Goal: Task Accomplishment & Management: Manage account settings

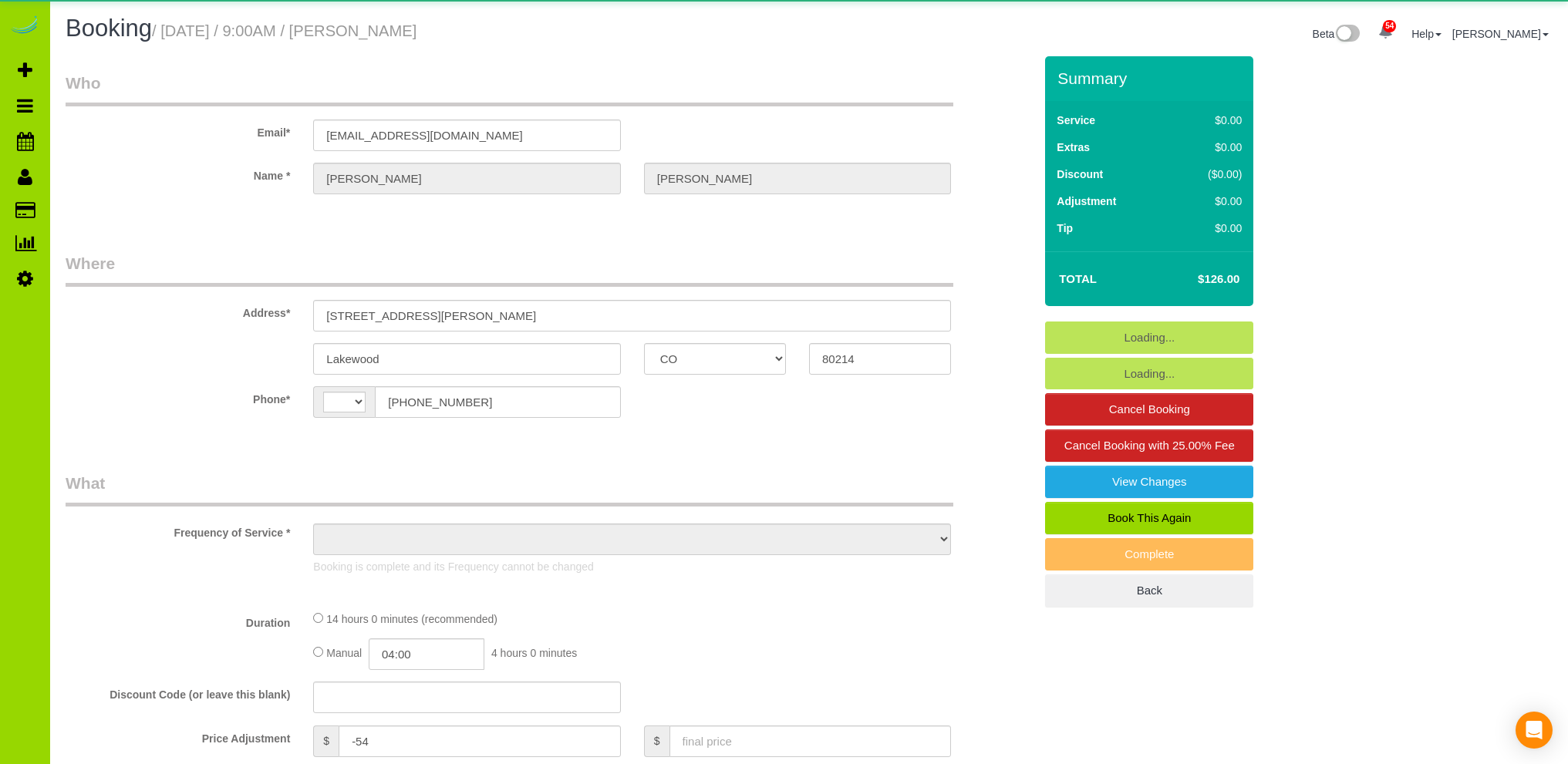
select select "CO"
select select "number:4"
select select "number:16"
select select "string:[GEOGRAPHIC_DATA]"
select select "object:1197"
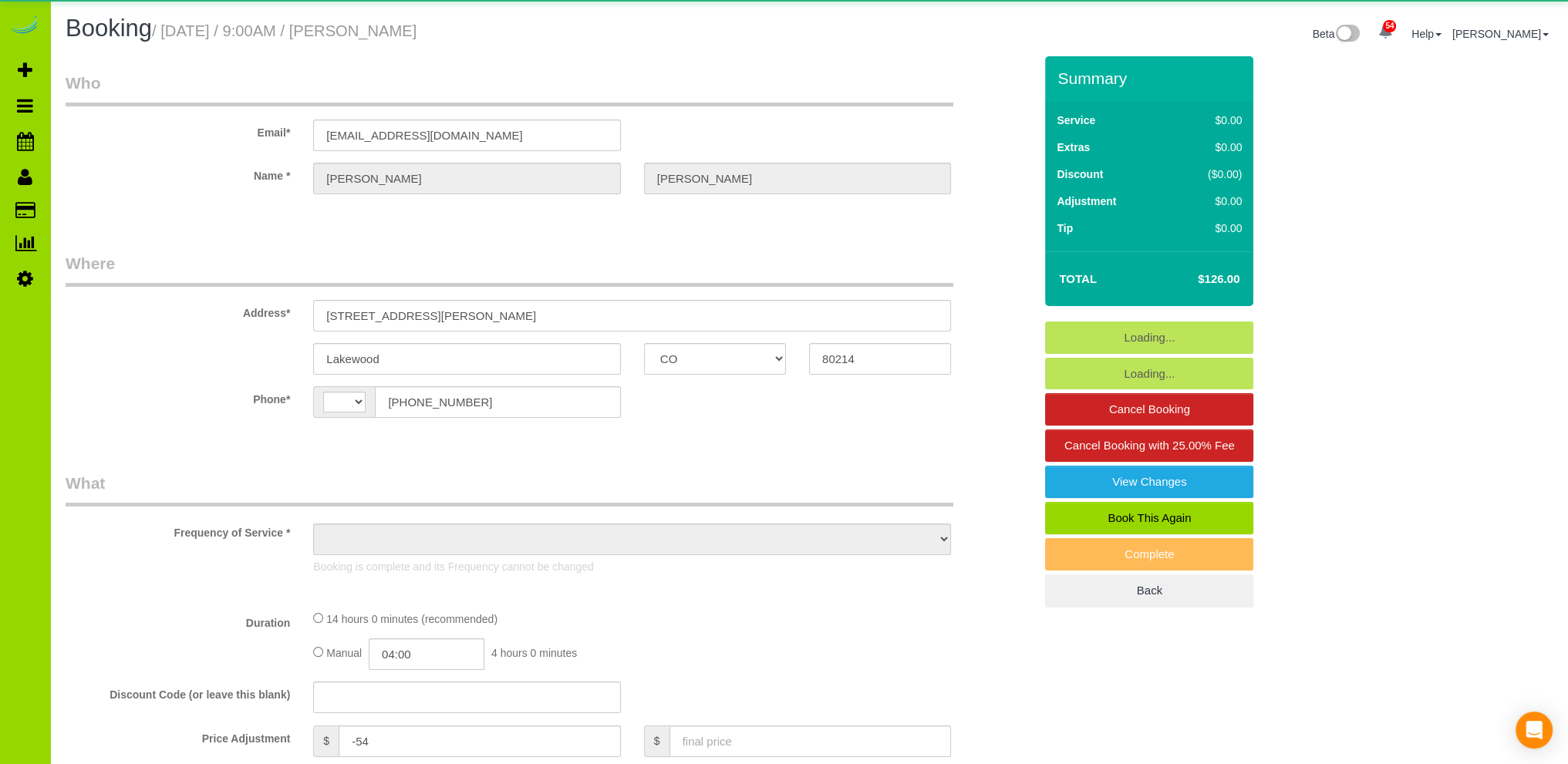
select select "4"
select select "spot1"
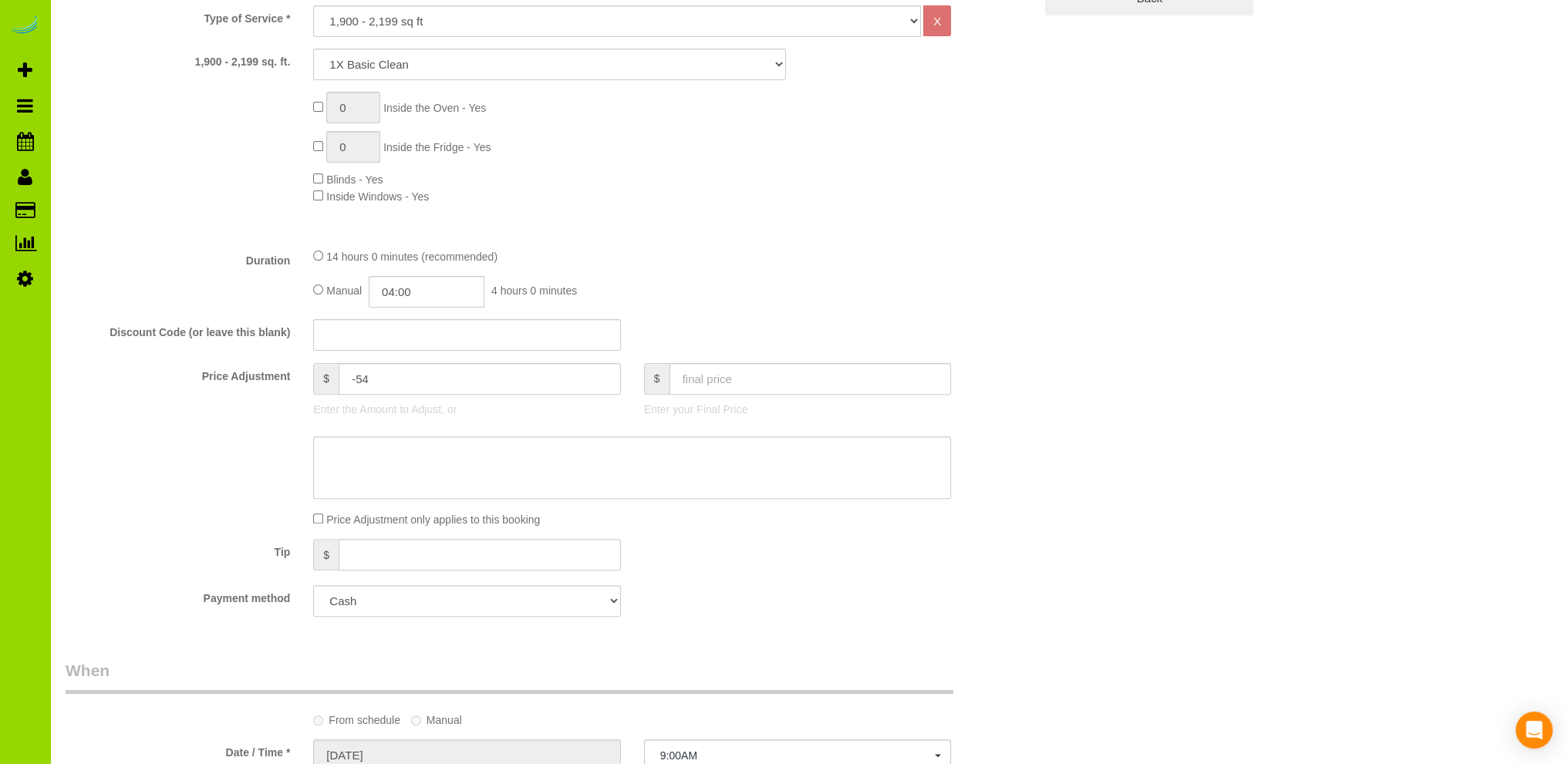
select select "object:1238"
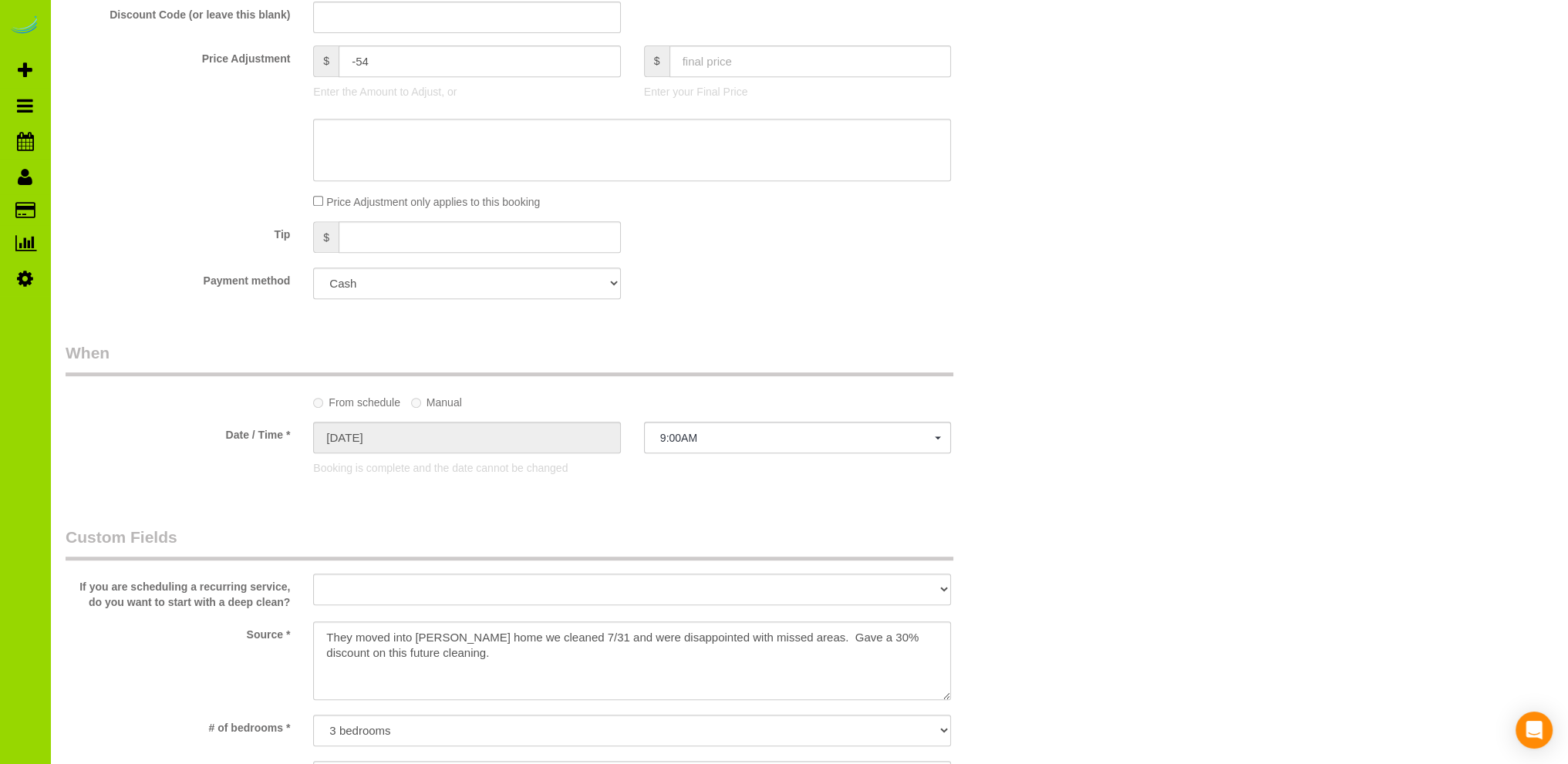
scroll to position [925, 0]
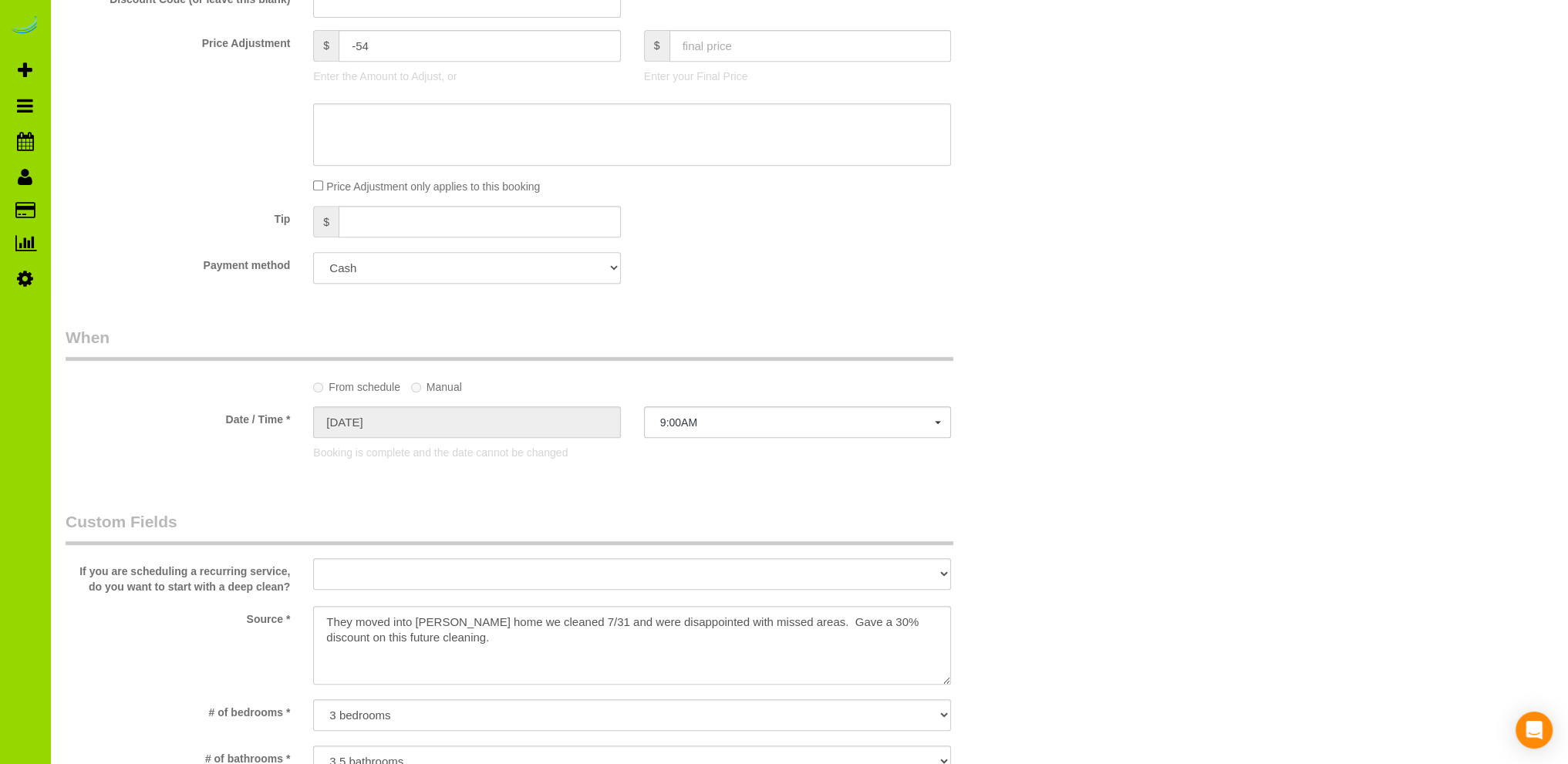
click at [470, 261] on select "Visa - 0496 - 04/2029 (Default) Add Credit Card ─────────────── Cash Check Payp…" at bounding box center [467, 268] width 307 height 31
select select "string:fspay-c3fab5a8-231c-4b6c-a9a9-797758763659"
click at [313, 253] on select "Visa - 0496 - 04/2029 (Default) Add Credit Card ─────────────── Cash Check Payp…" at bounding box center [467, 268] width 307 height 31
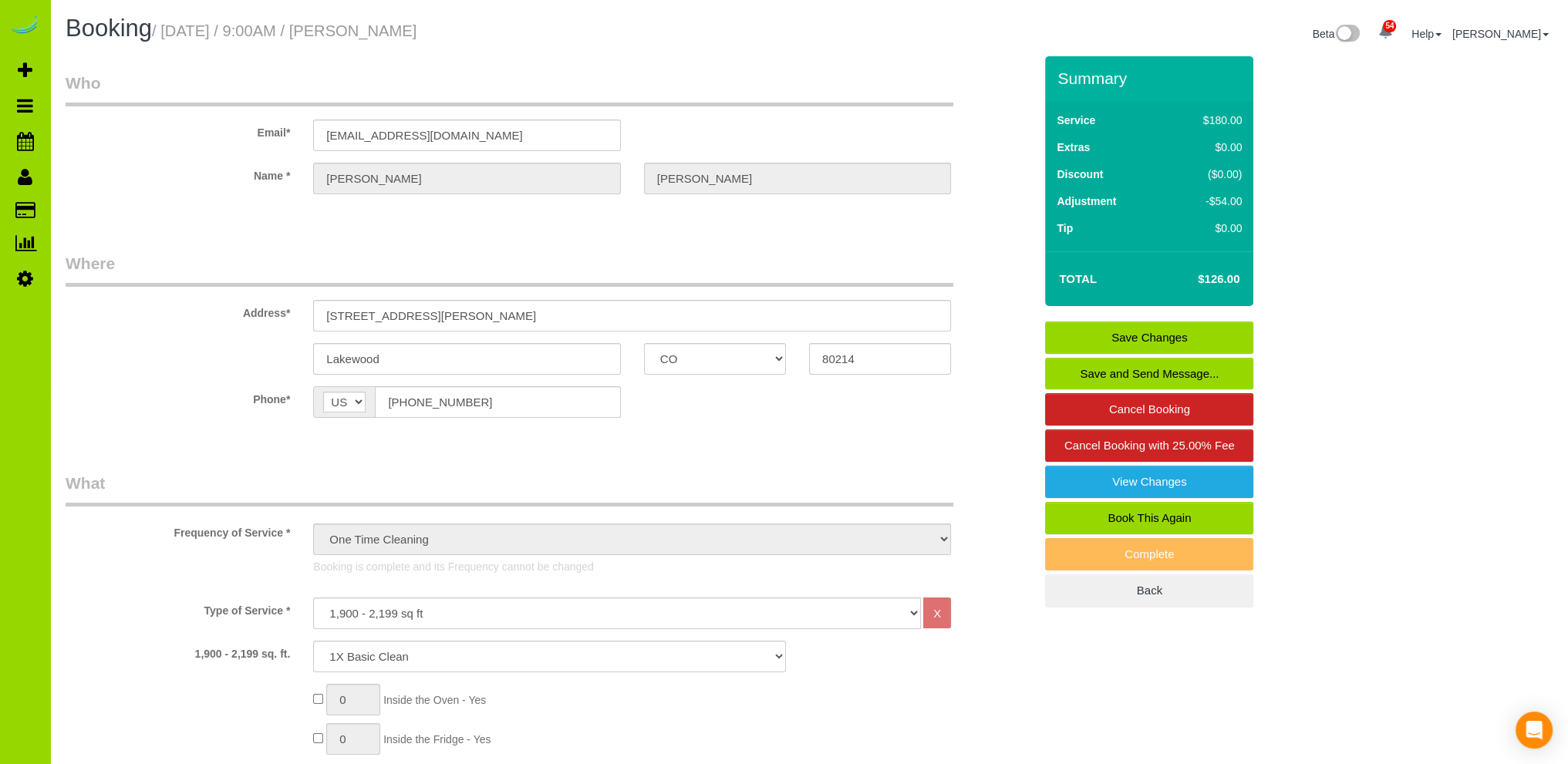
click at [1172, 329] on link "Save Changes" at bounding box center [1149, 337] width 208 height 32
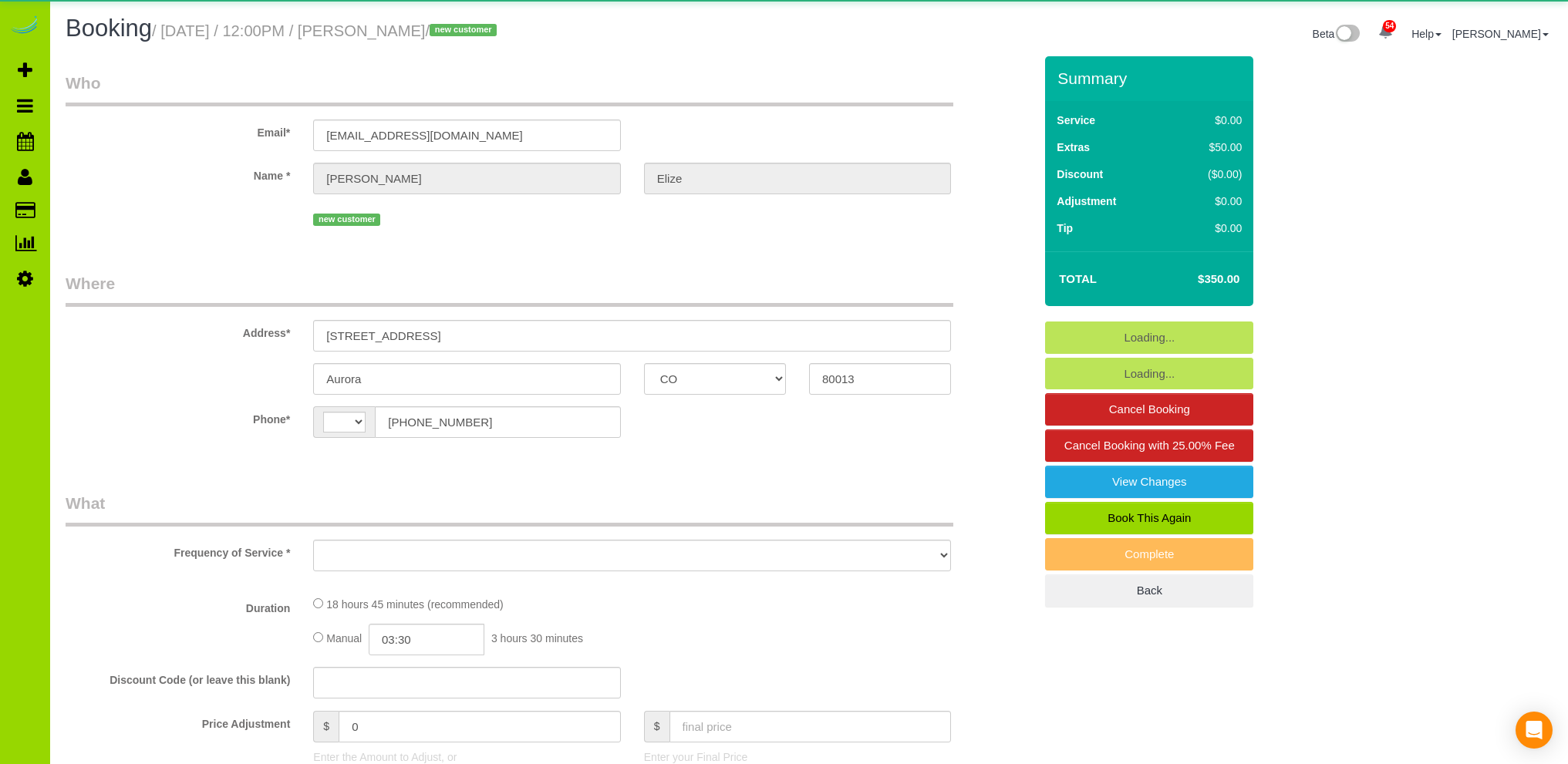
select select "CO"
select select "string:[GEOGRAPHIC_DATA]"
select select "object:1207"
select select "3"
select select "spot1"
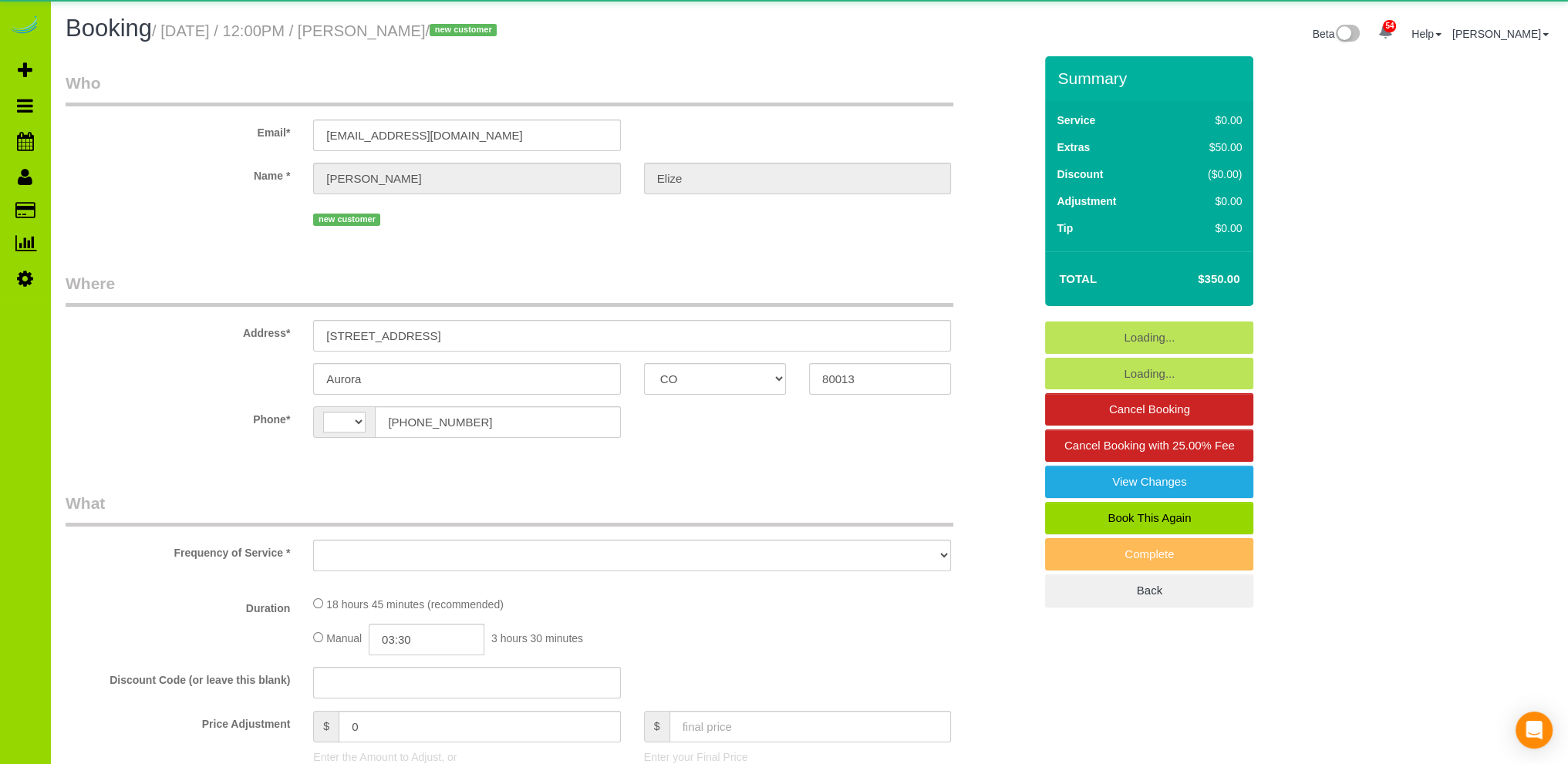
select select "number:5"
select select "number:15"
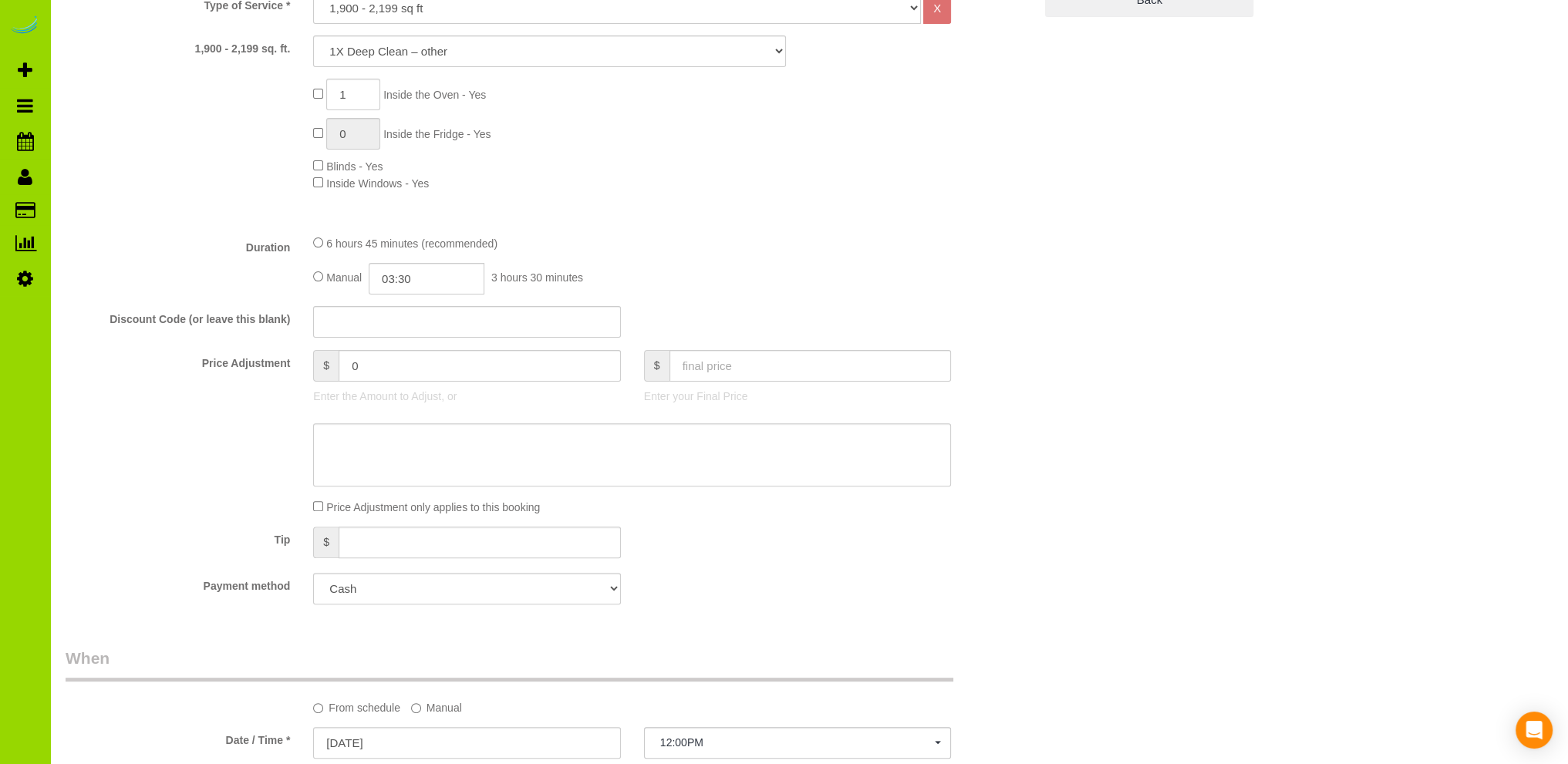
scroll to position [617, 0]
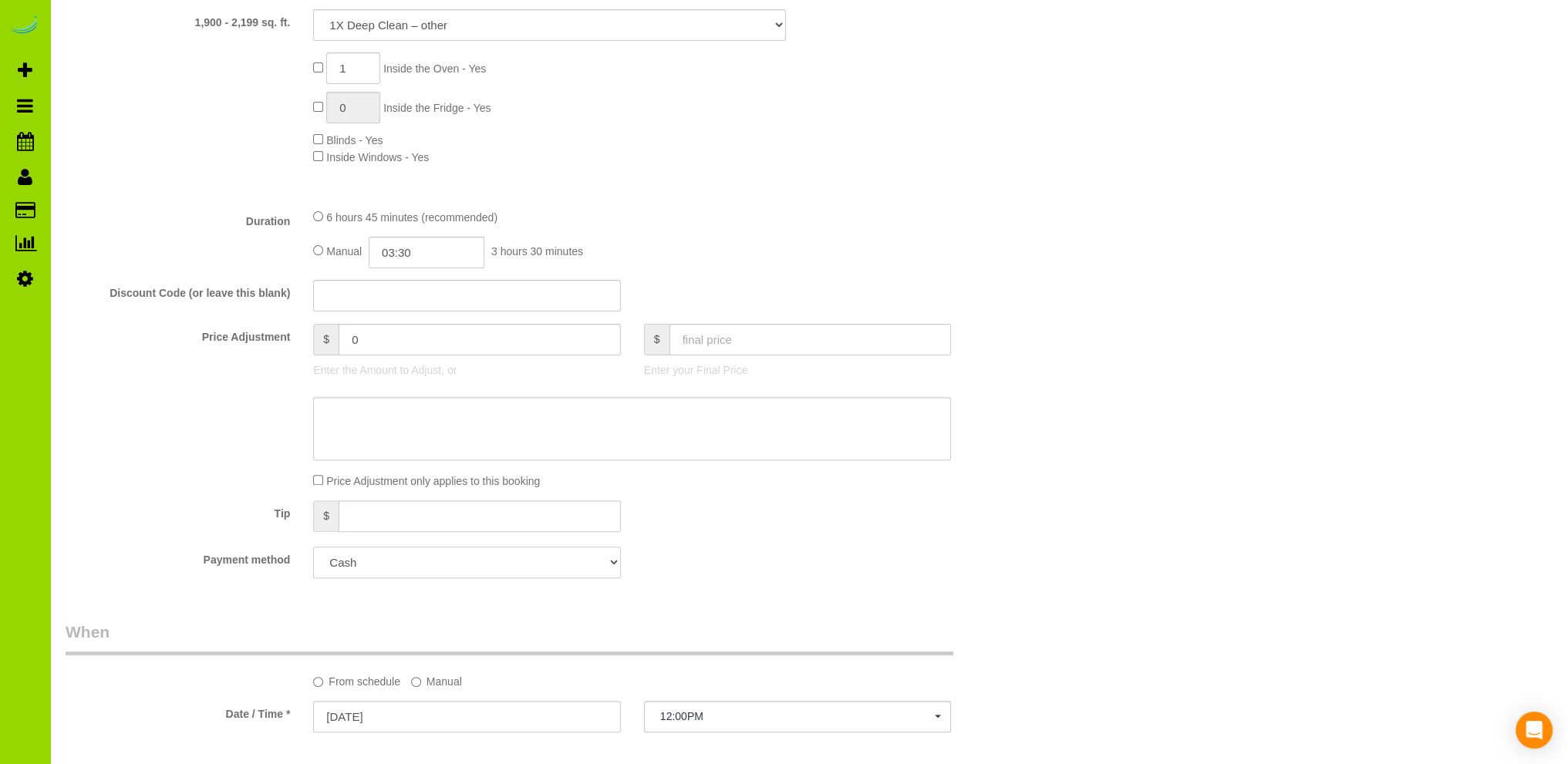
click at [455, 564] on select "Add Credit Card Cash Check Paypal" at bounding box center [467, 563] width 307 height 31
click at [977, 463] on sui-booking-price-adjustment "Price Adjustment $ 0 Enter the Amount to Adjust, or $ Enter your Final Price Pr…" at bounding box center [549, 406] width 967 height 165
click at [757, 197] on div at bounding box center [631, 196] width 661 height 1
click at [550, 563] on select "Add Credit Card Cash Check Paypal" at bounding box center [467, 563] width 307 height 31
click at [706, 557] on div "Payment method Add Credit Card Cash Check Paypal" at bounding box center [549, 563] width 991 height 31
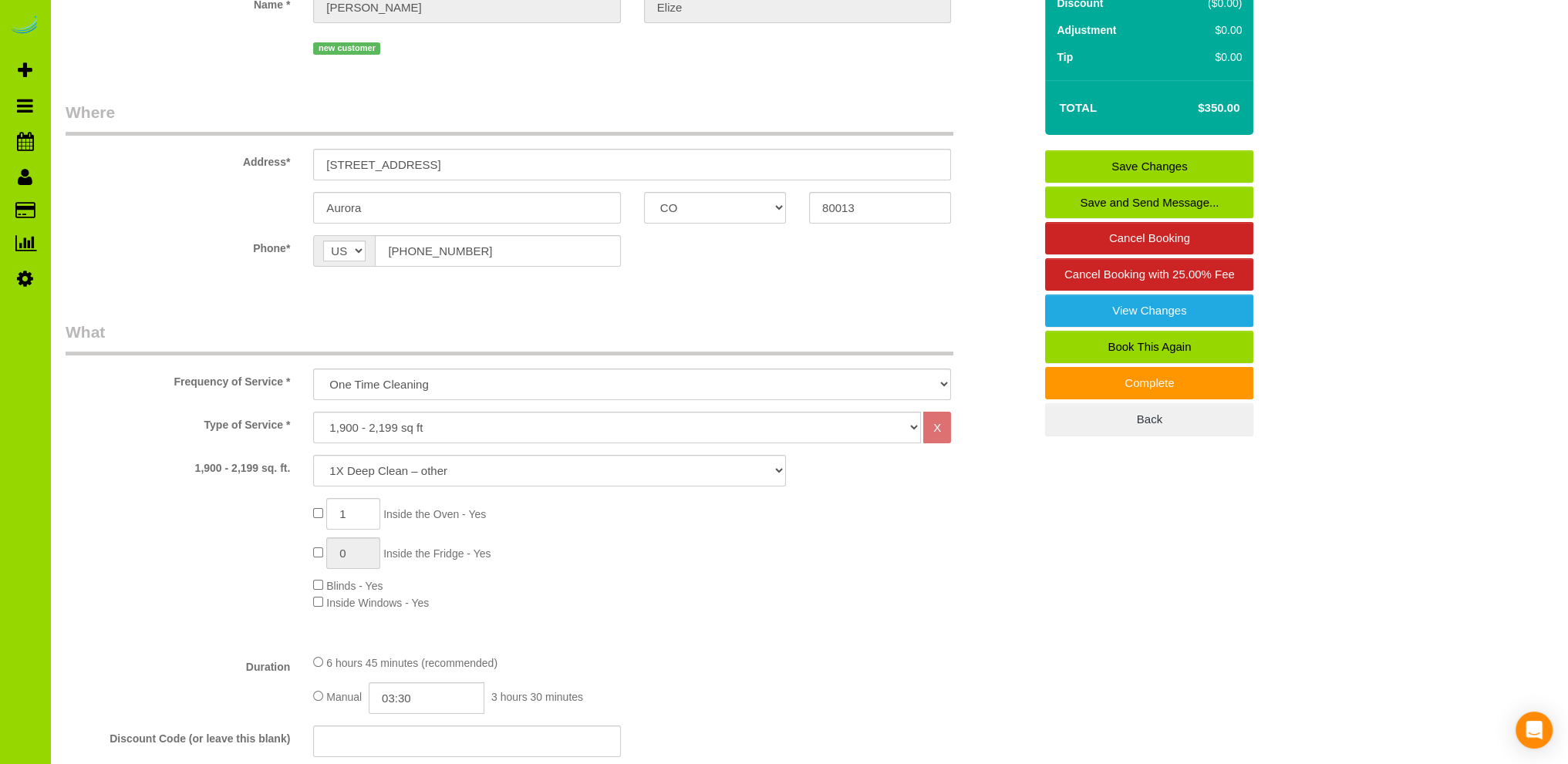
scroll to position [0, 0]
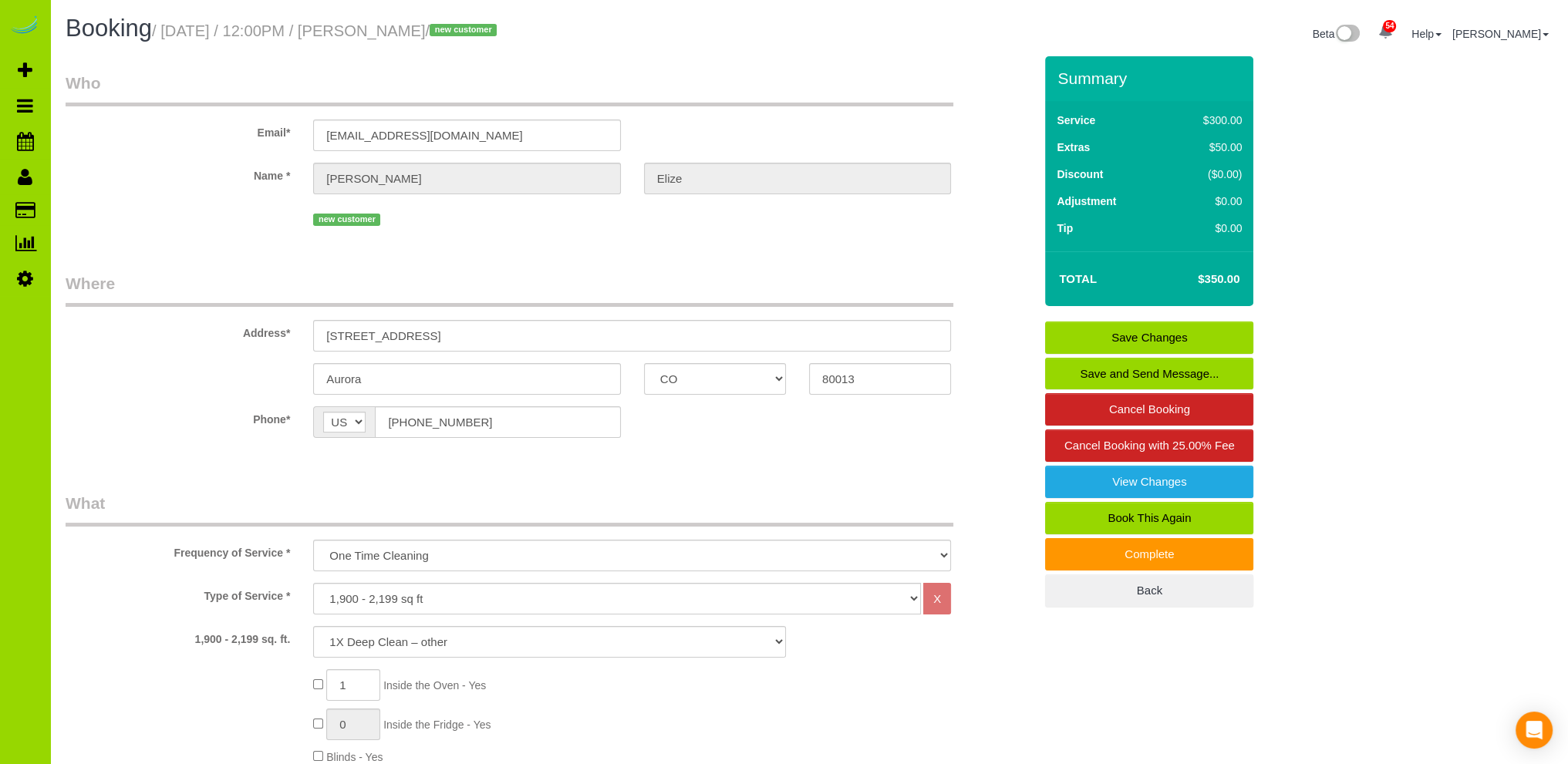
click at [594, 225] on div "new customer" at bounding box center [632, 218] width 638 height 24
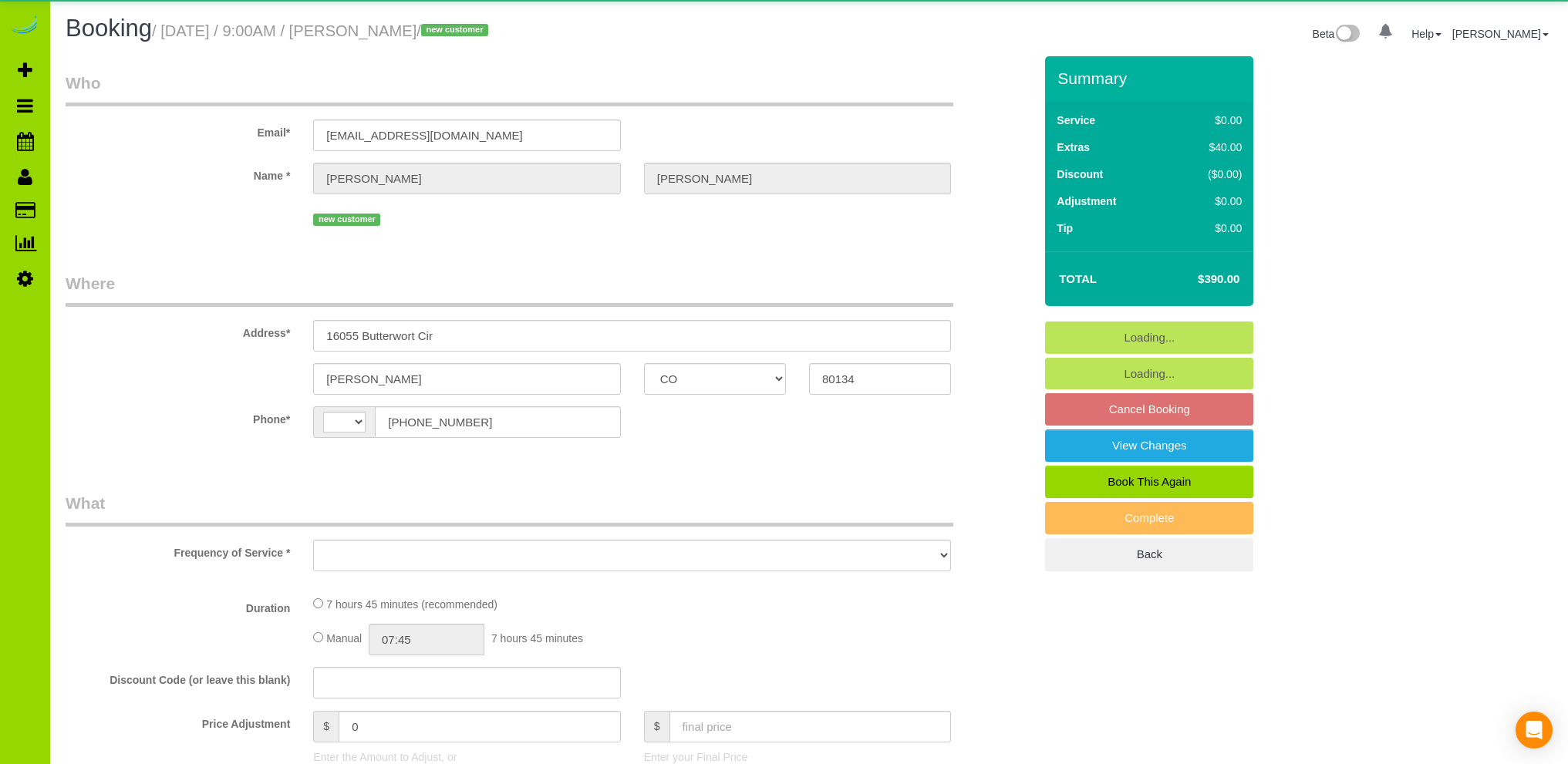
select select "CO"
select select "string:[GEOGRAPHIC_DATA]"
select select "object:1211"
select select "string:fspay-060176c9-938f-45fb-8bf2-449d9f6c3bb3"
select select "spot1"
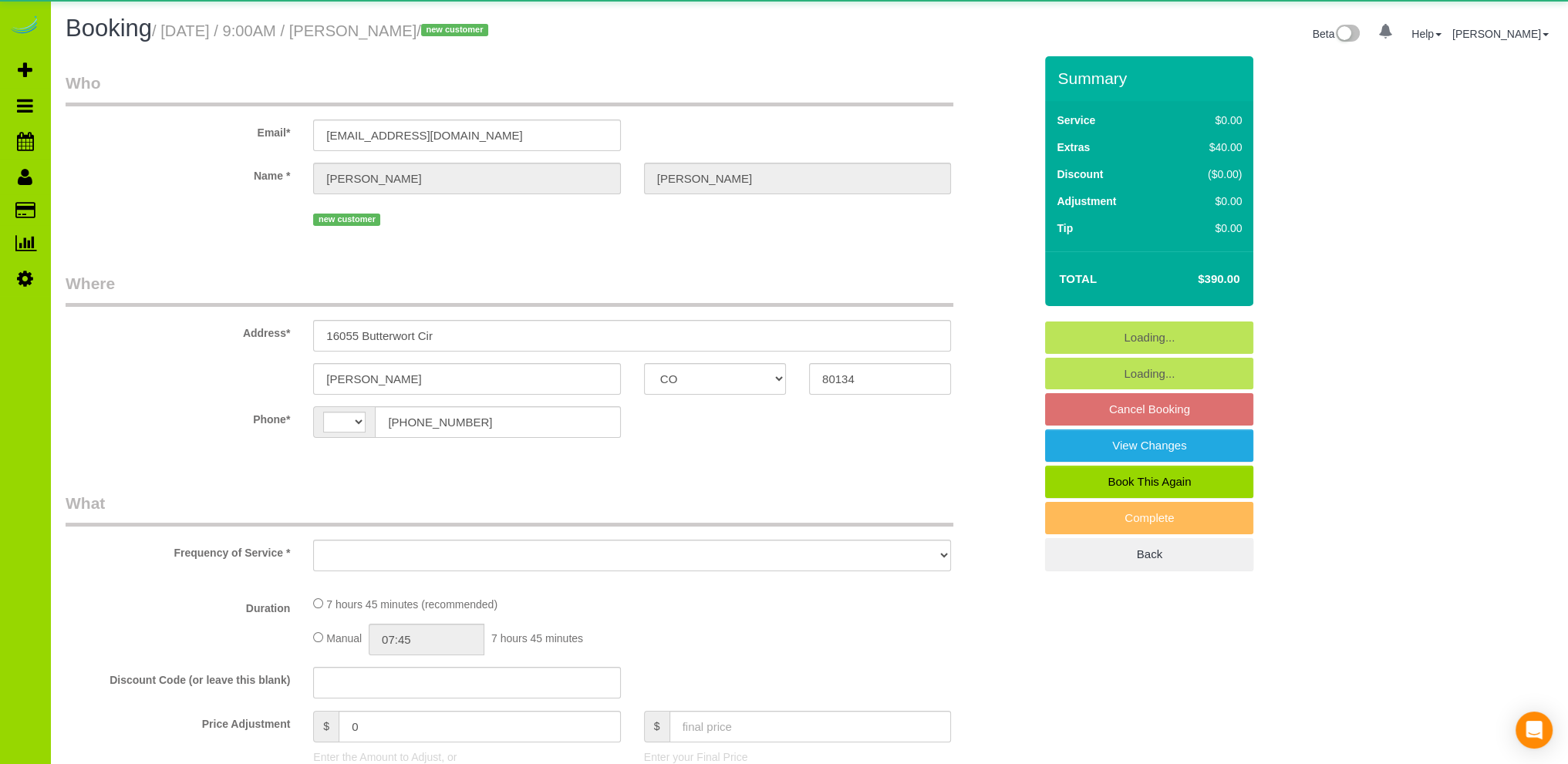
select select "number:5"
select select "number:14"
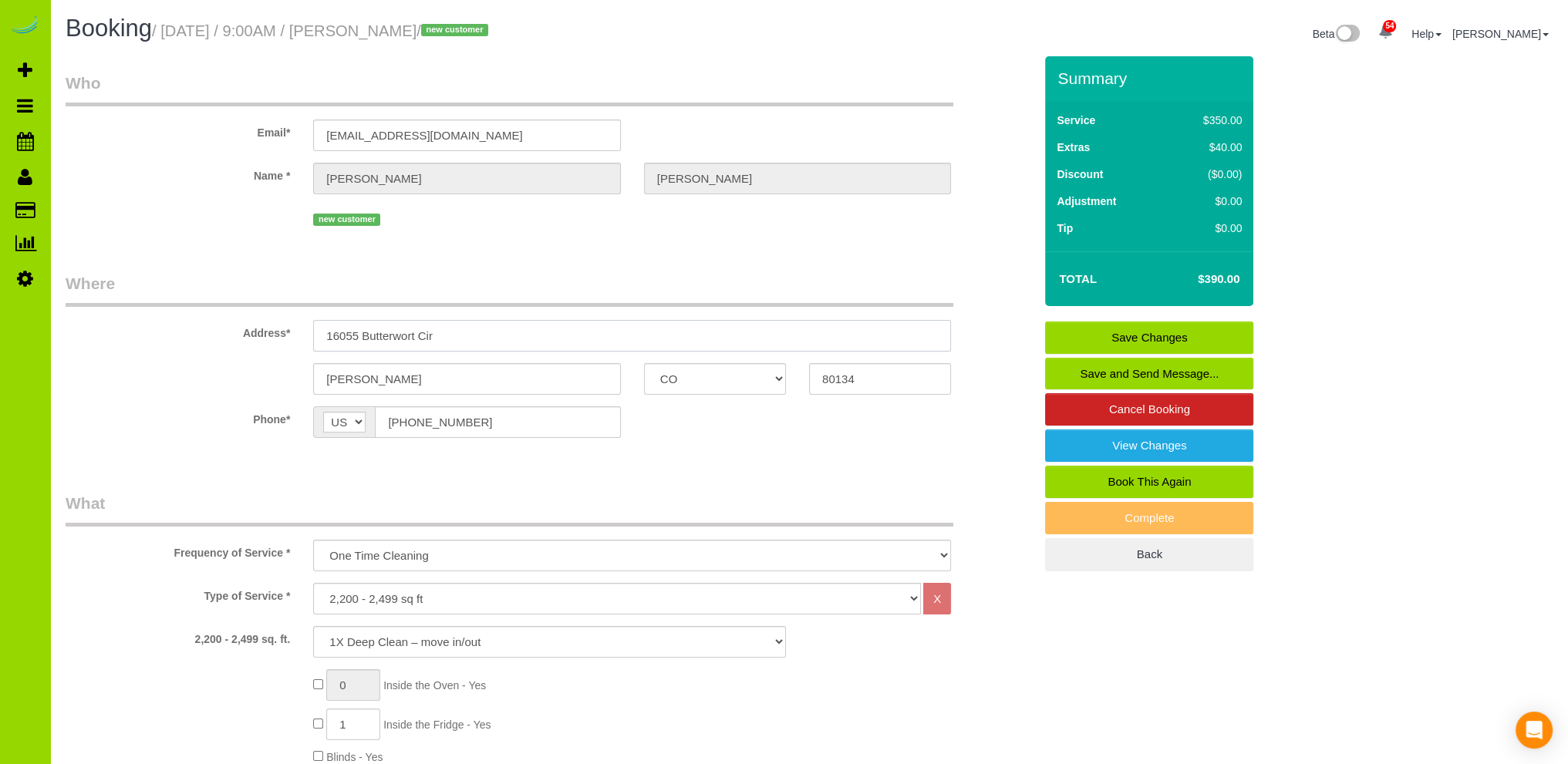
drag, startPoint x: 464, startPoint y: 333, endPoint x: 261, endPoint y: 333, distance: 203.0
click at [261, 333] on div "Address* 16055 Butterwort Cir" at bounding box center [549, 312] width 991 height 79
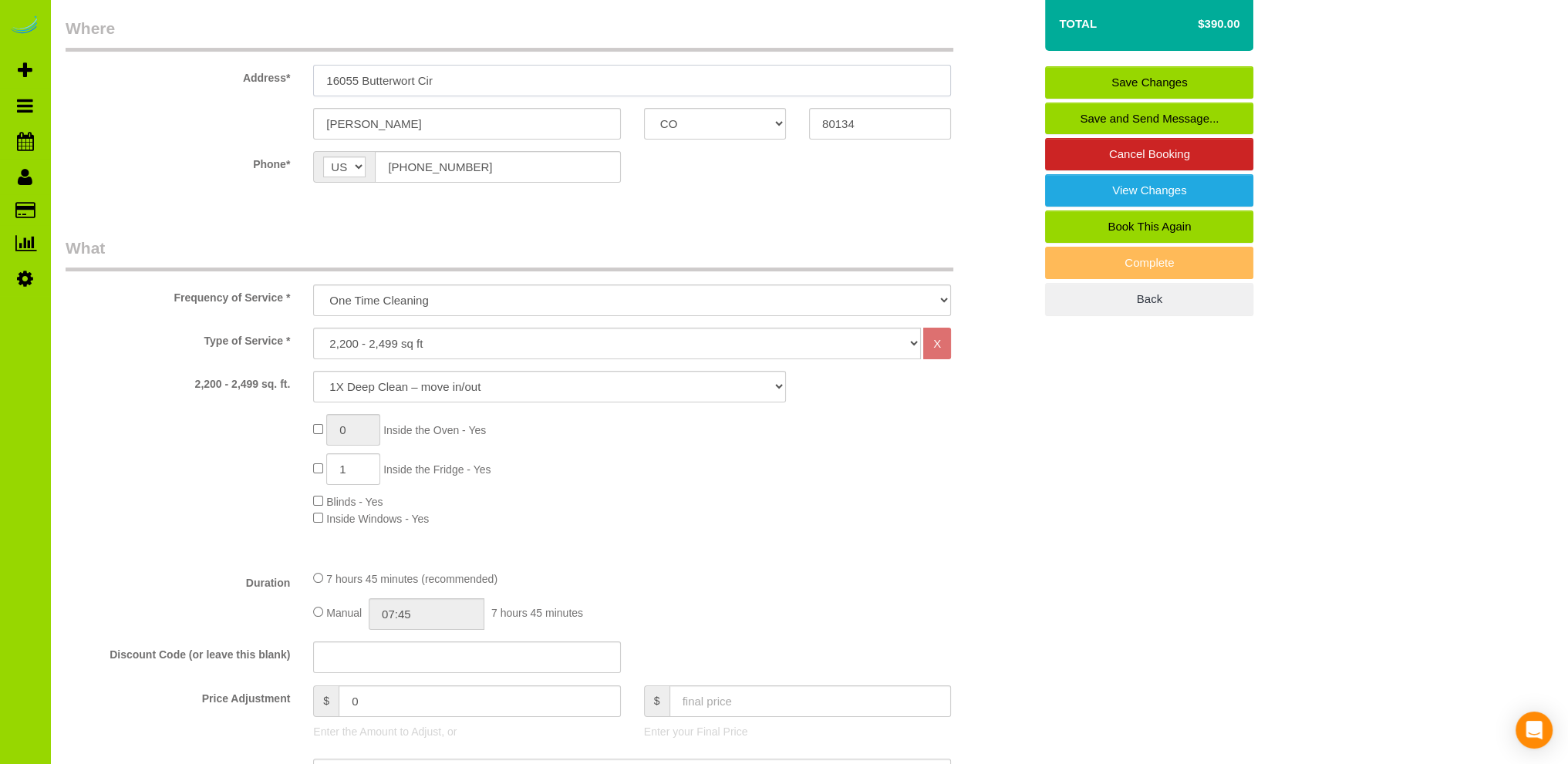
scroll to position [154, 0]
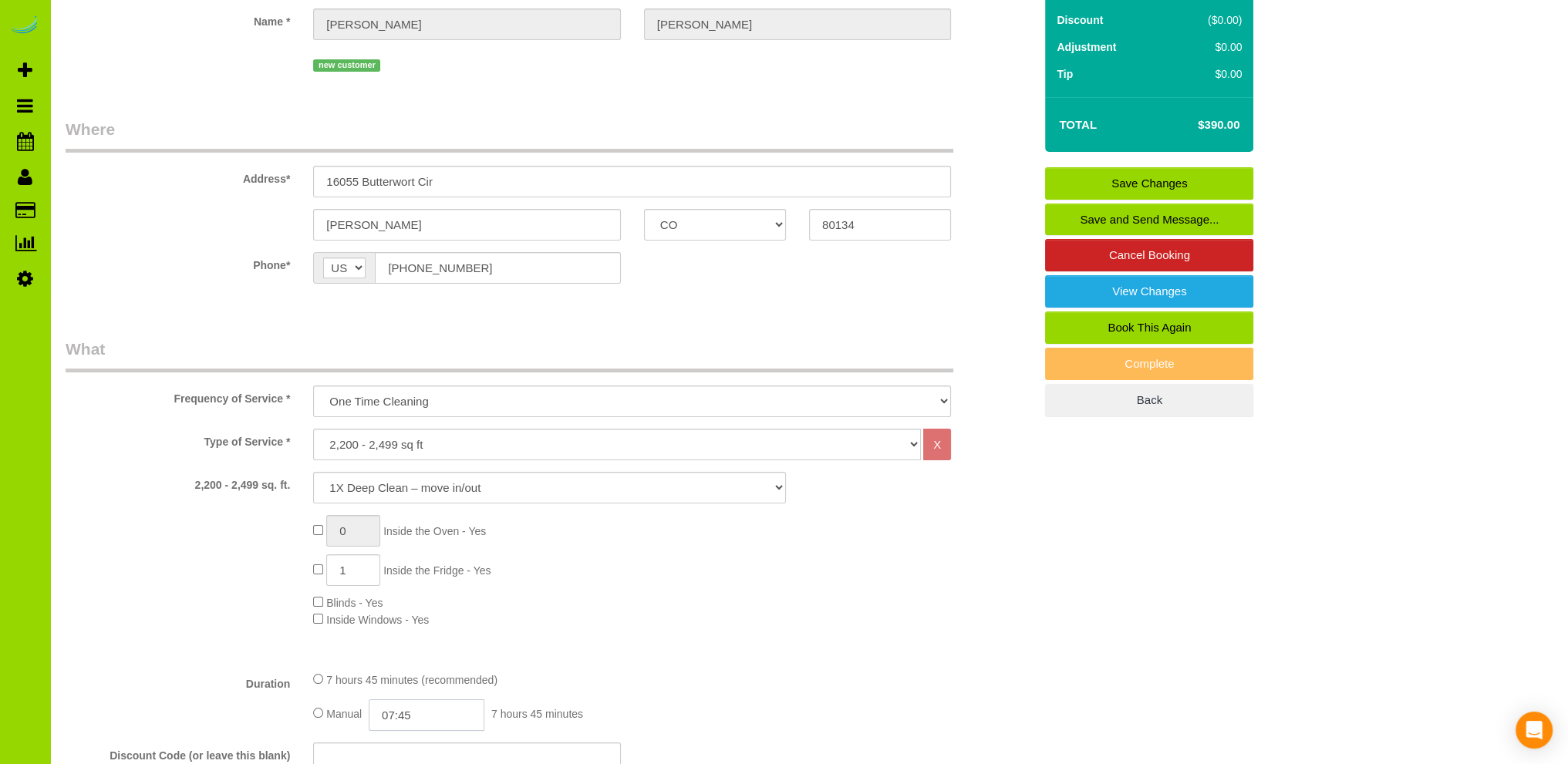
click at [409, 719] on input "07:45" at bounding box center [426, 715] width 115 height 31
type input "04:00"
click at [417, 656] on li "04:00" at bounding box center [409, 658] width 68 height 20
select select "spot6"
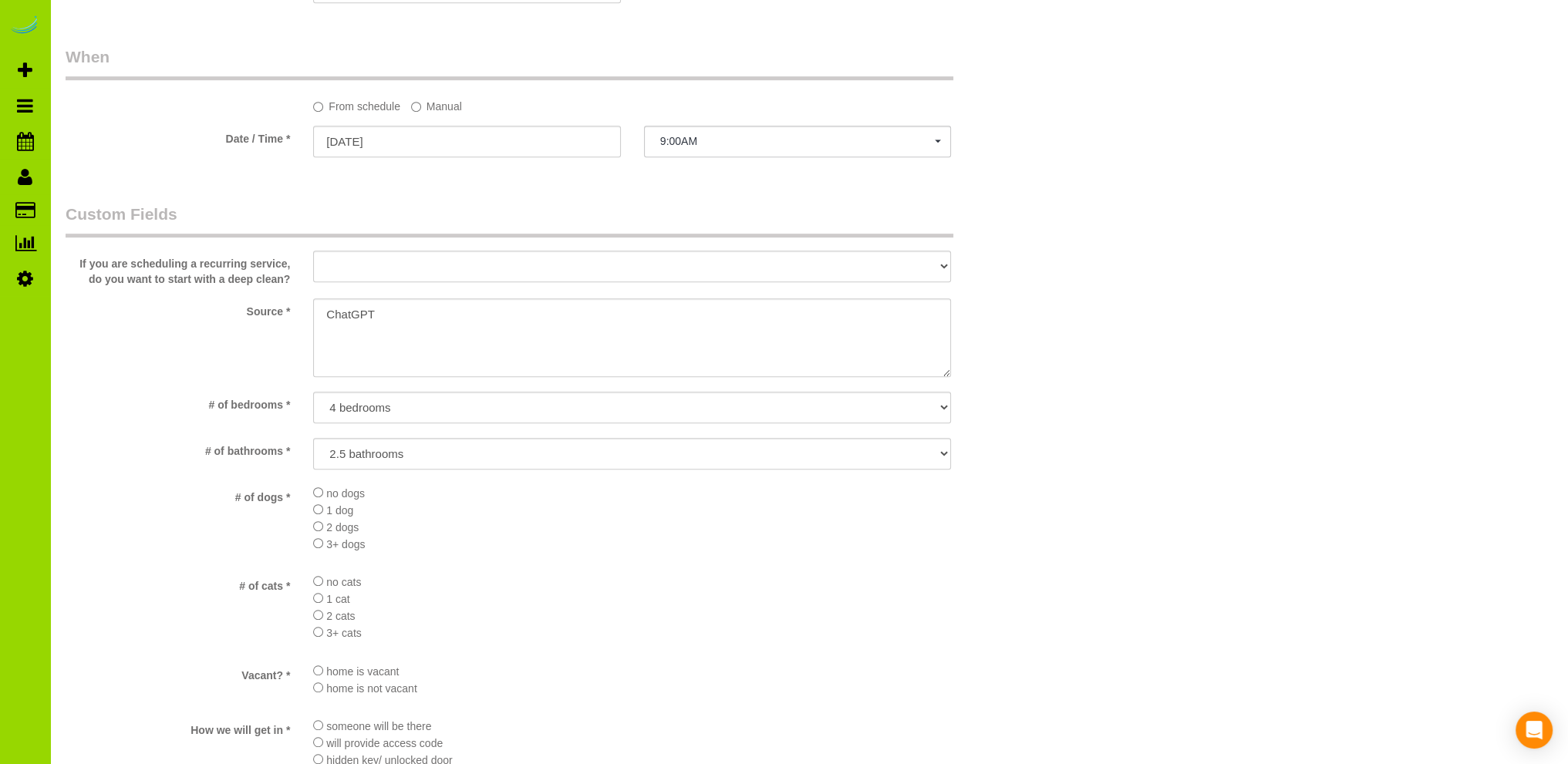
scroll to position [1233, 0]
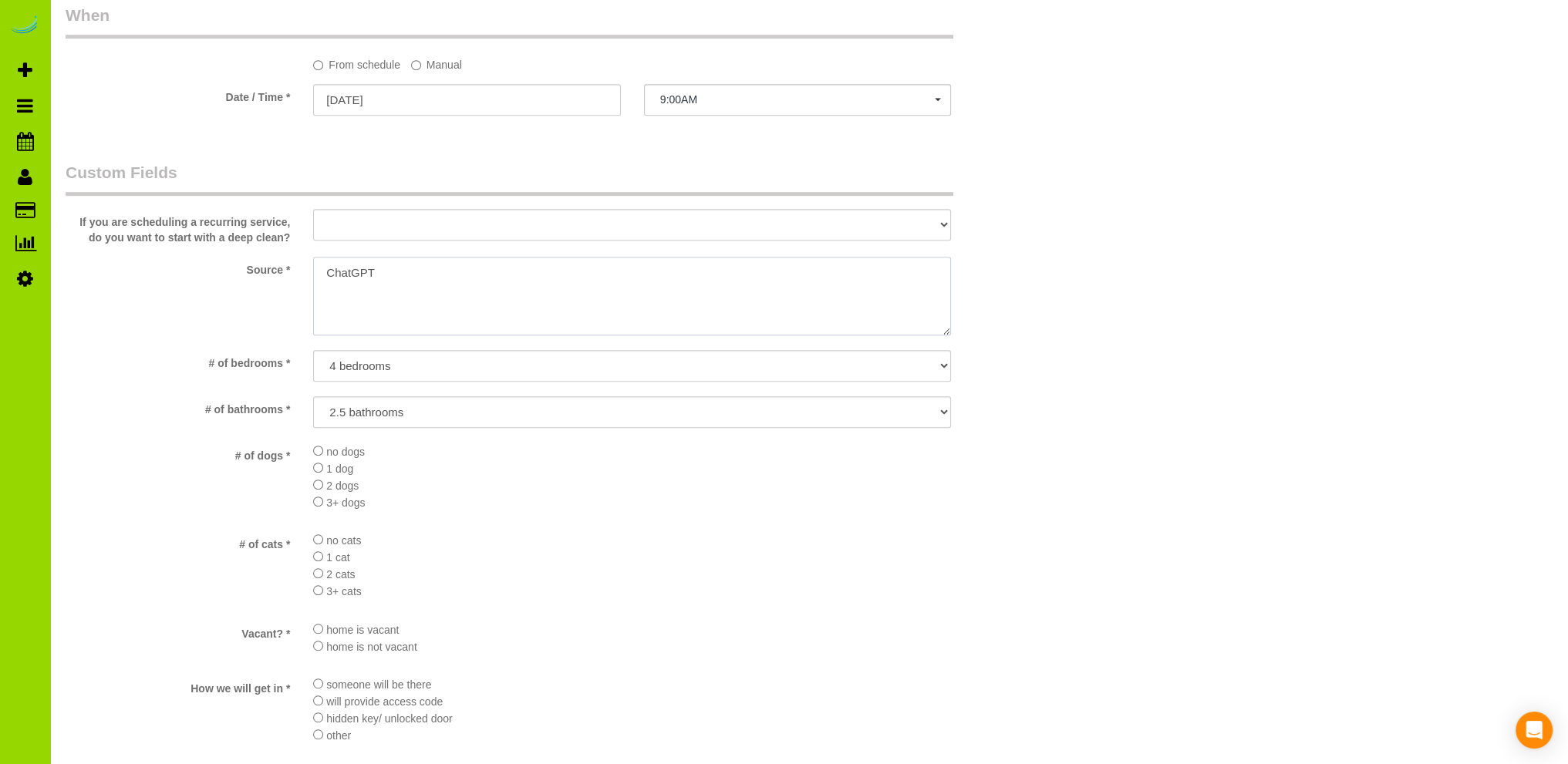
click at [327, 271] on textarea at bounding box center [632, 296] width 638 height 79
click at [497, 277] on textarea at bounding box center [632, 296] width 638 height 79
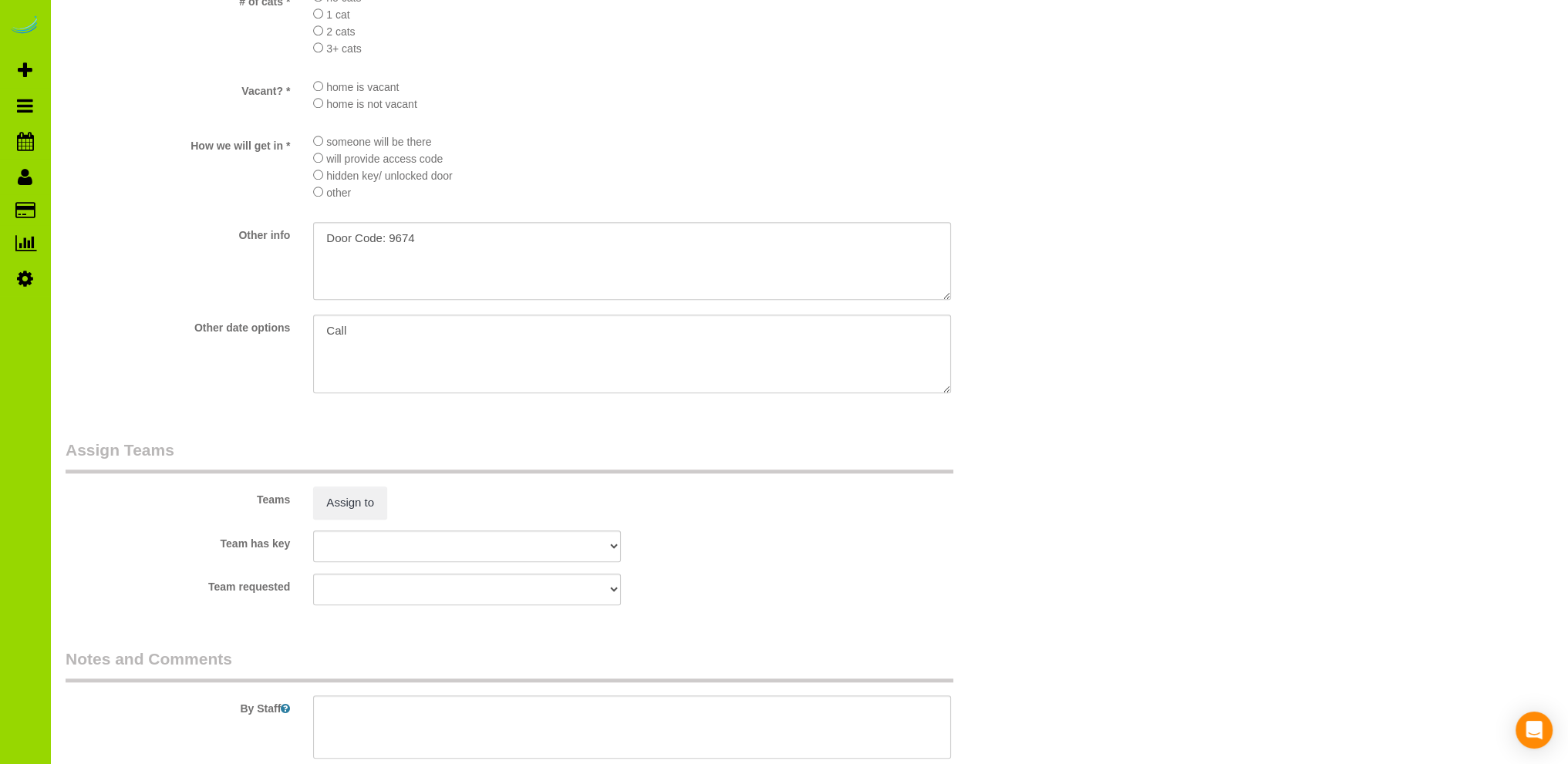
scroll to position [1770, 0]
type textarea "Online booking. ChatGPT"
drag, startPoint x: 448, startPoint y: 249, endPoint x: 254, endPoint y: 249, distance: 194.0
click at [254, 249] on div "Other info" at bounding box center [549, 269] width 991 height 81
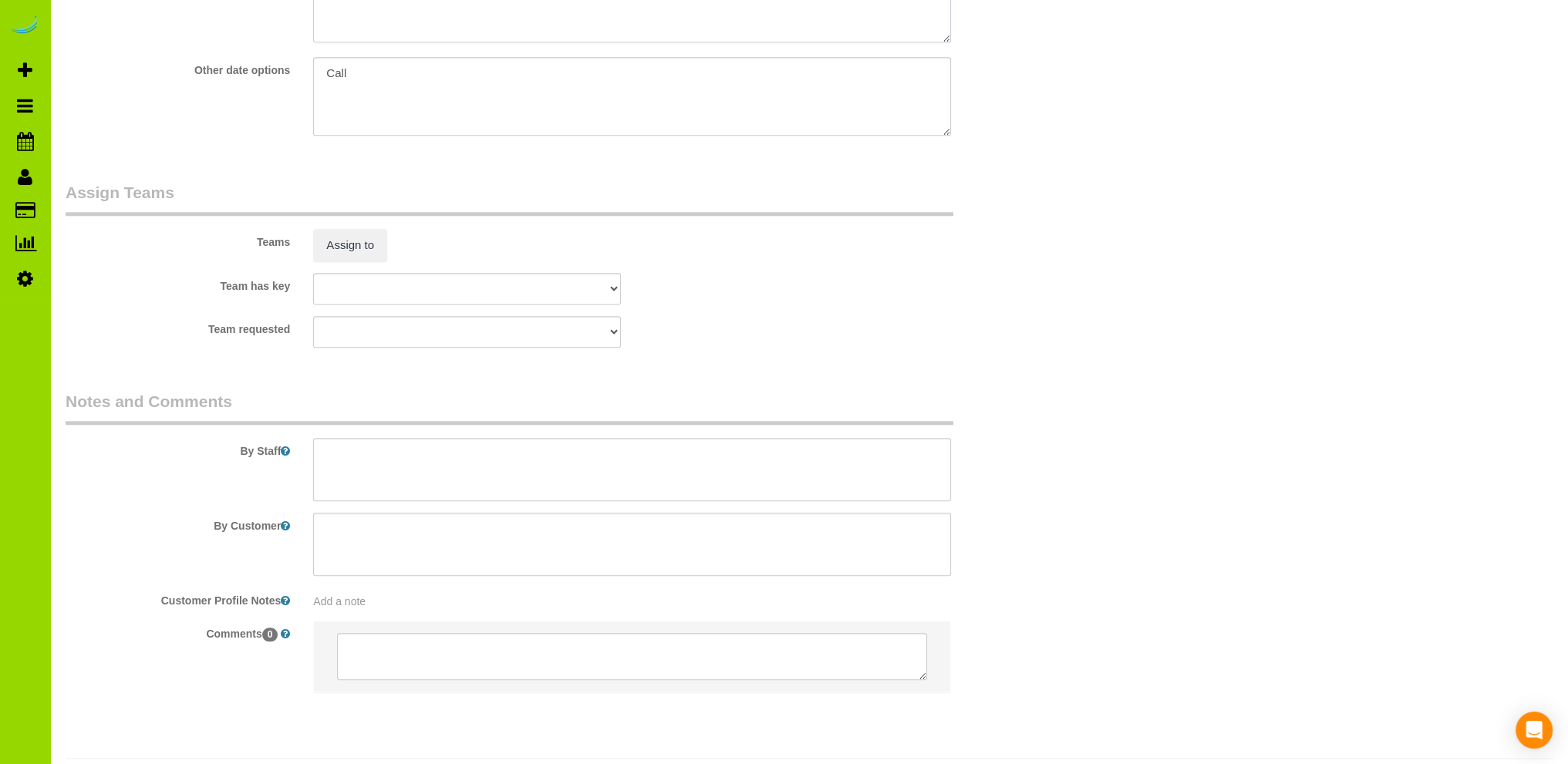
scroll to position [2079, 0]
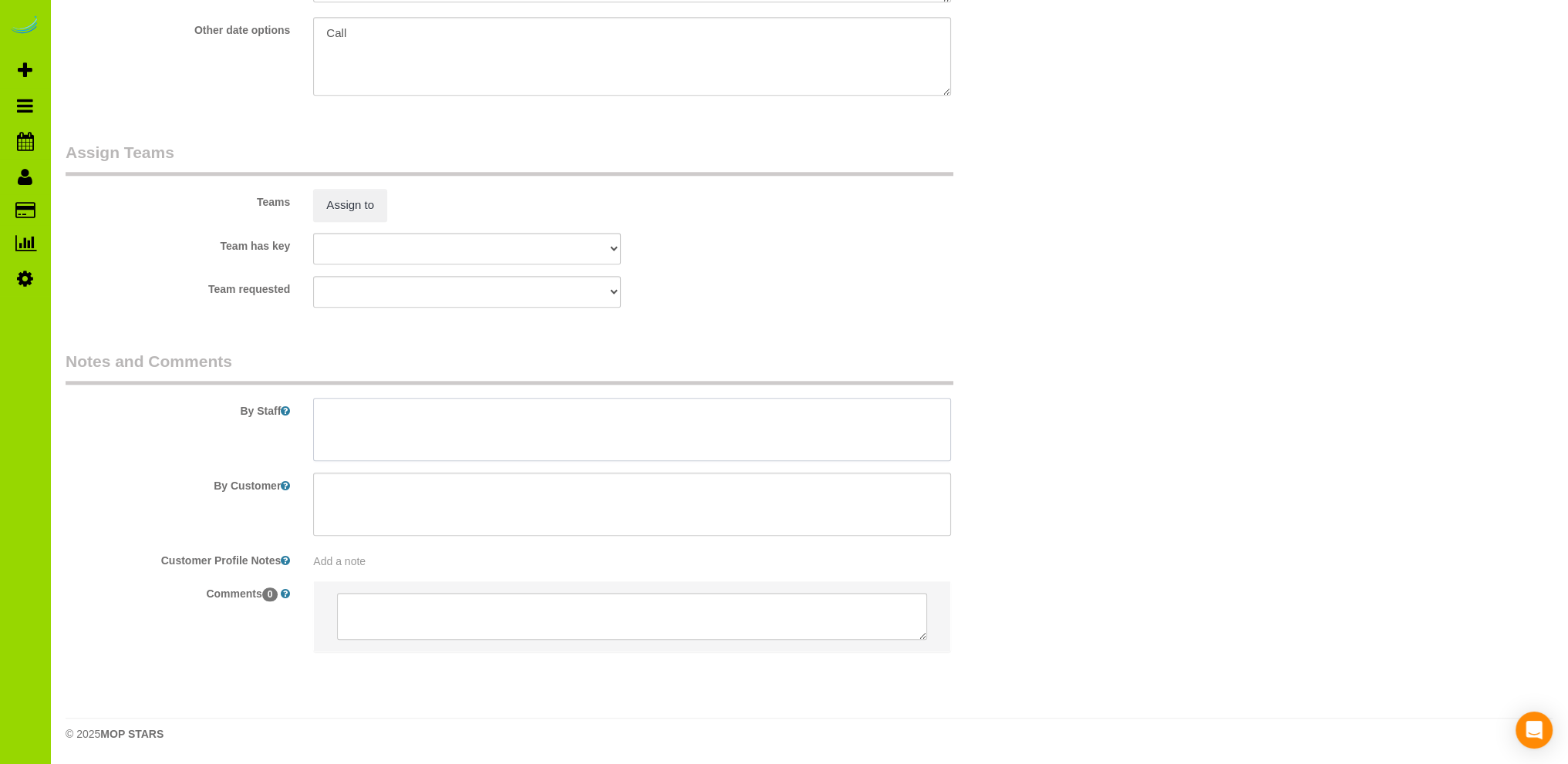
click at [401, 417] on textarea at bounding box center [632, 430] width 638 height 63
paste textarea "Door Code: 9674"
click at [322, 422] on textarea at bounding box center [632, 430] width 638 height 63
click at [334, 416] on textarea at bounding box center [632, 430] width 638 height 63
click at [449, 430] on textarea at bounding box center [632, 430] width 638 height 63
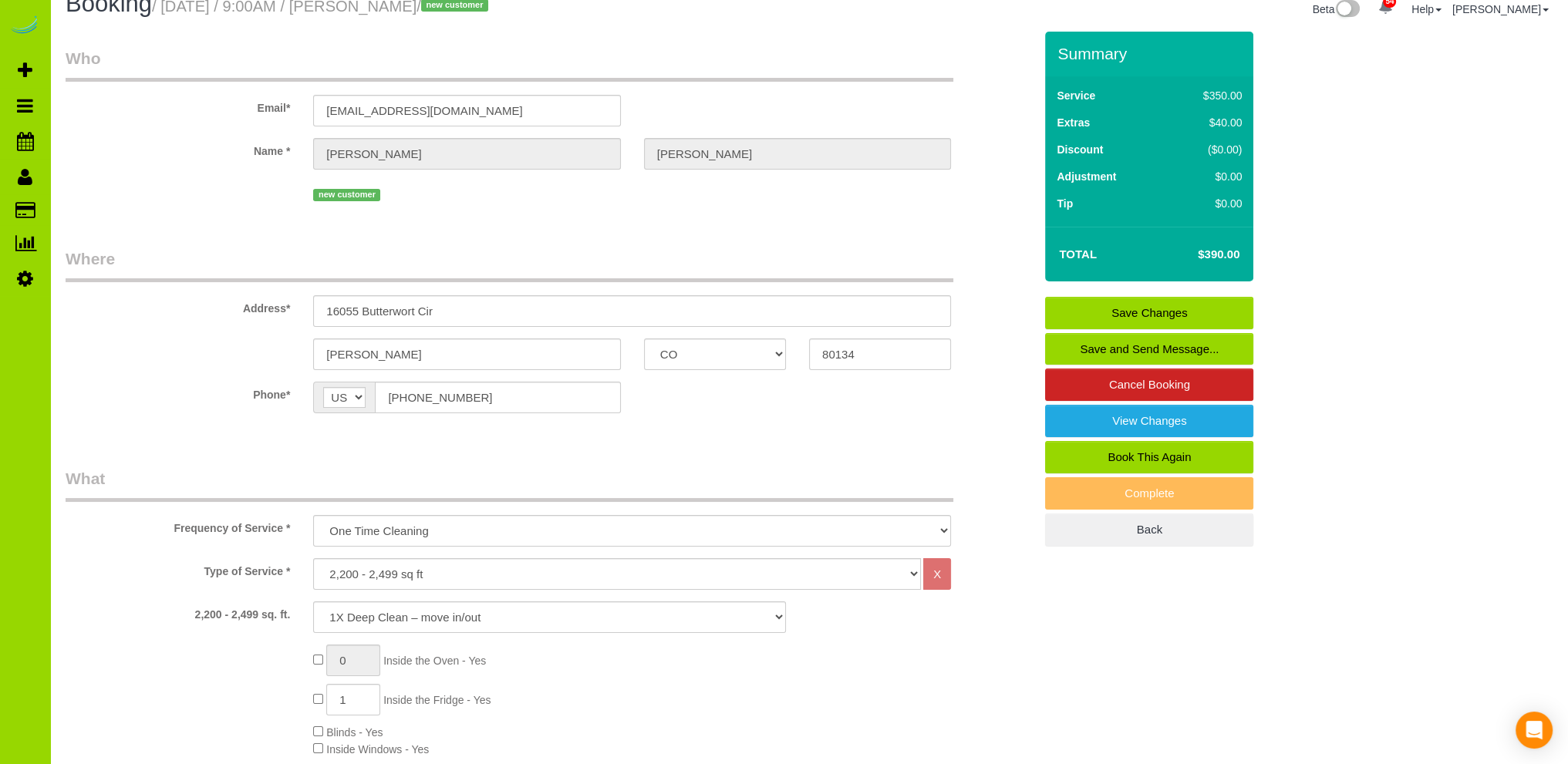
scroll to position [0, 0]
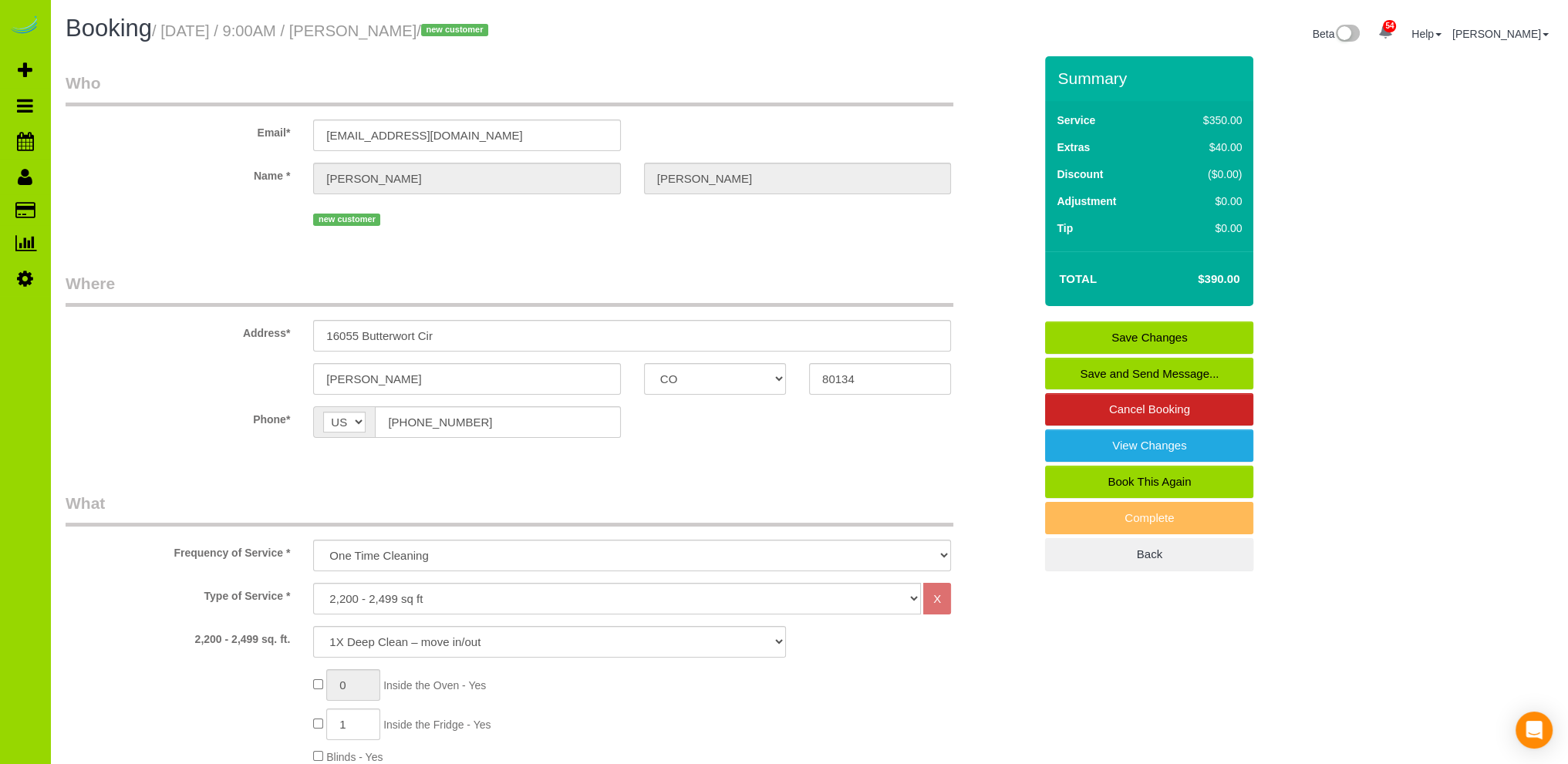
type textarea "- Est 8 hours. - Door Code: 9674 Thank you."
drag, startPoint x: 484, startPoint y: 137, endPoint x: 263, endPoint y: 132, distance: 221.1
click at [263, 132] on div "Email* [EMAIL_ADDRESS][DOMAIN_NAME]" at bounding box center [549, 112] width 991 height 79
click at [1112, 332] on link "Save Changes" at bounding box center [1149, 337] width 208 height 32
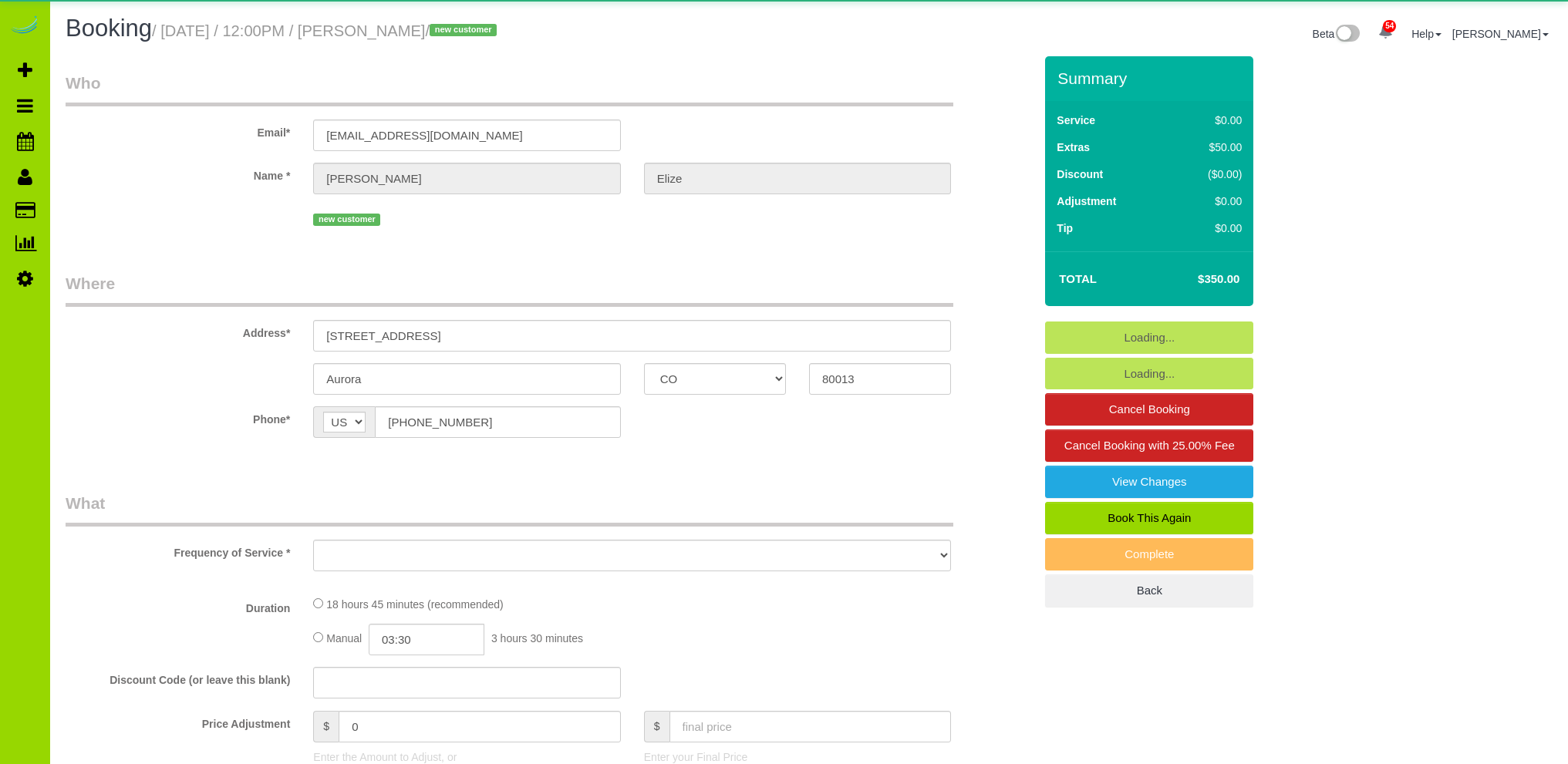
select select "CO"
select select "number:5"
select select "number:15"
select select "object:1237"
select select "3"
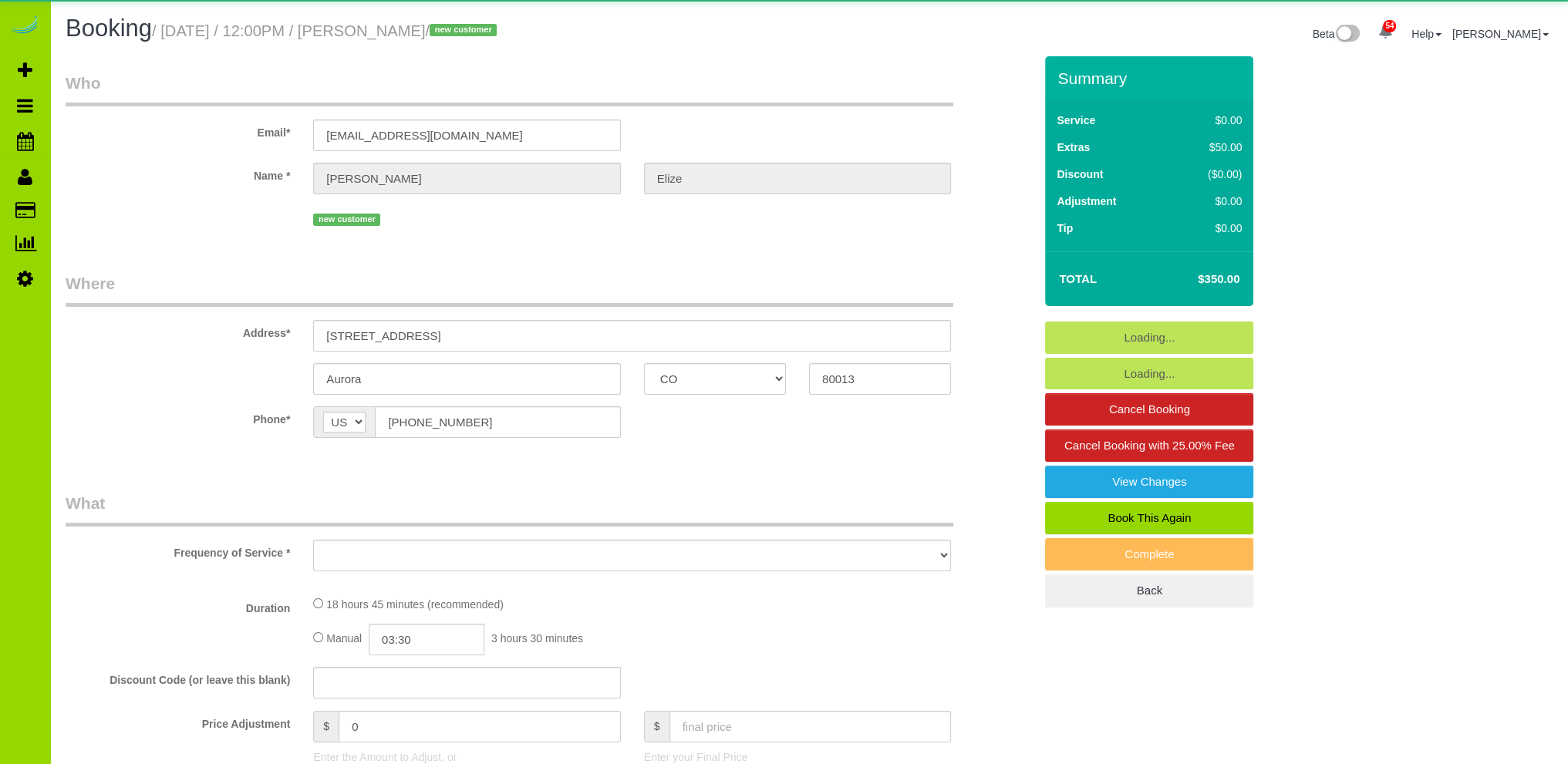
select select "spot1"
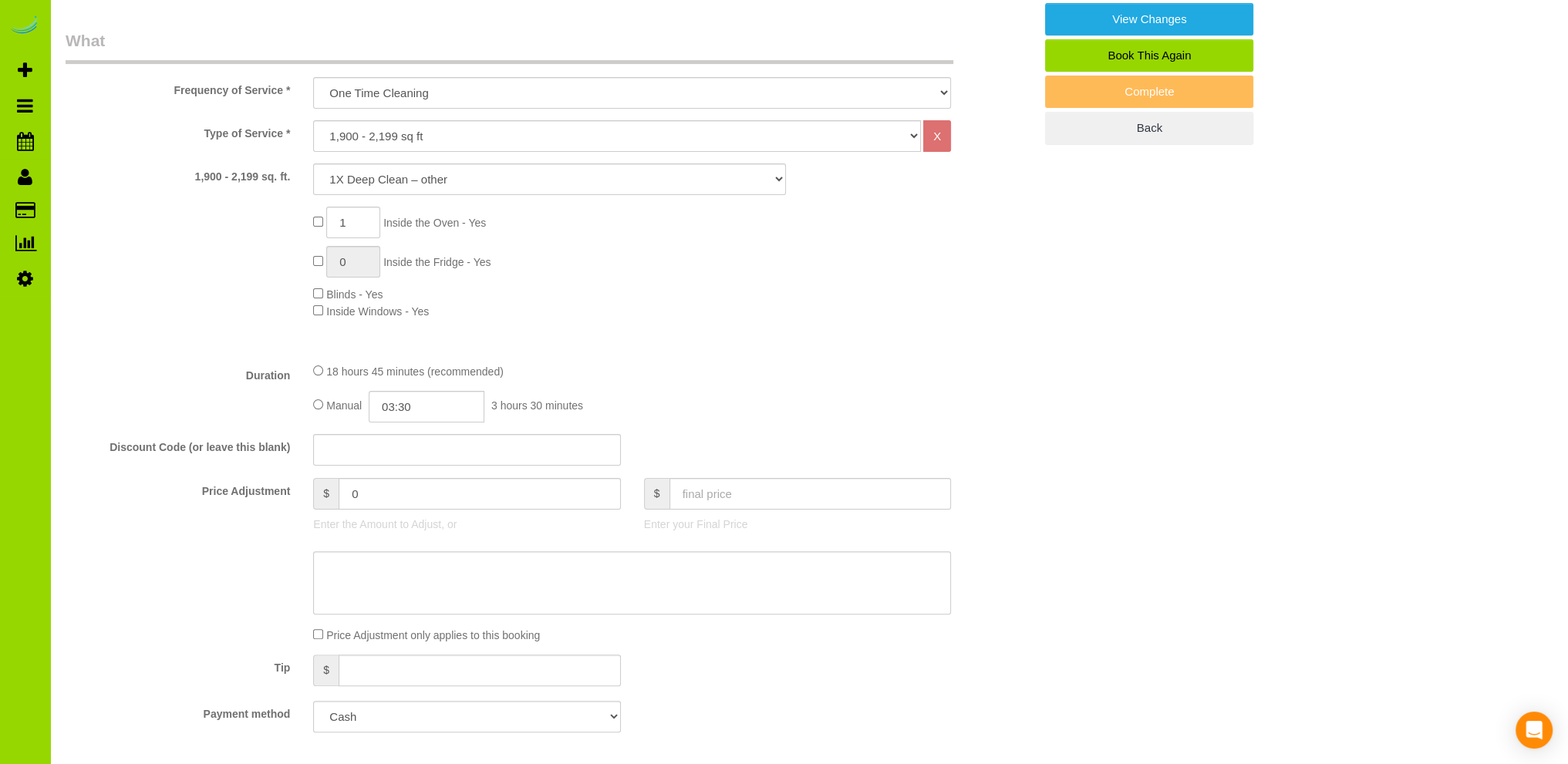
scroll to position [771, 0]
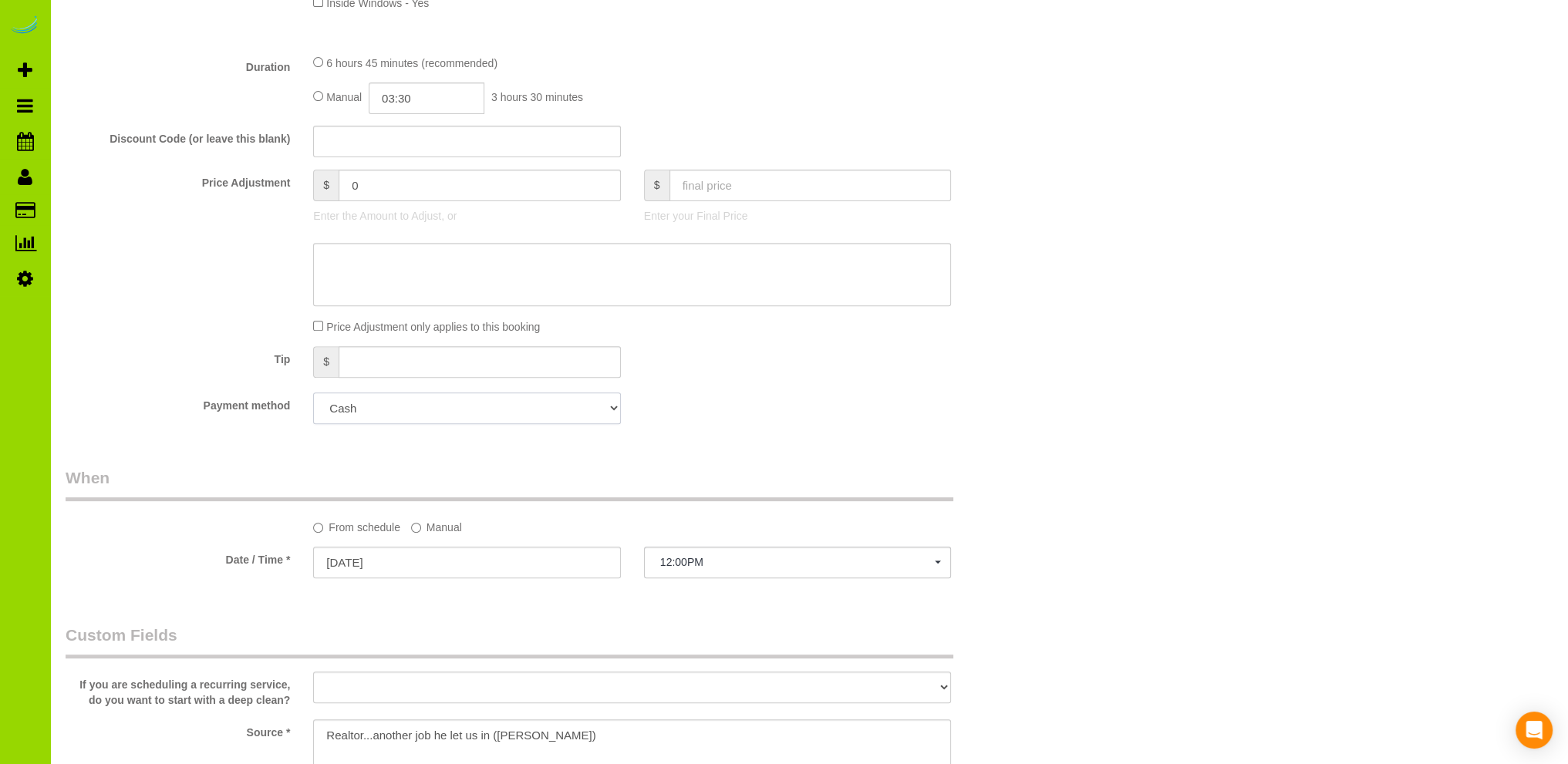
click at [399, 407] on select "Add Credit Card Cash Check Paypal" at bounding box center [467, 408] width 307 height 31
click at [207, 286] on div at bounding box center [549, 274] width 991 height 63
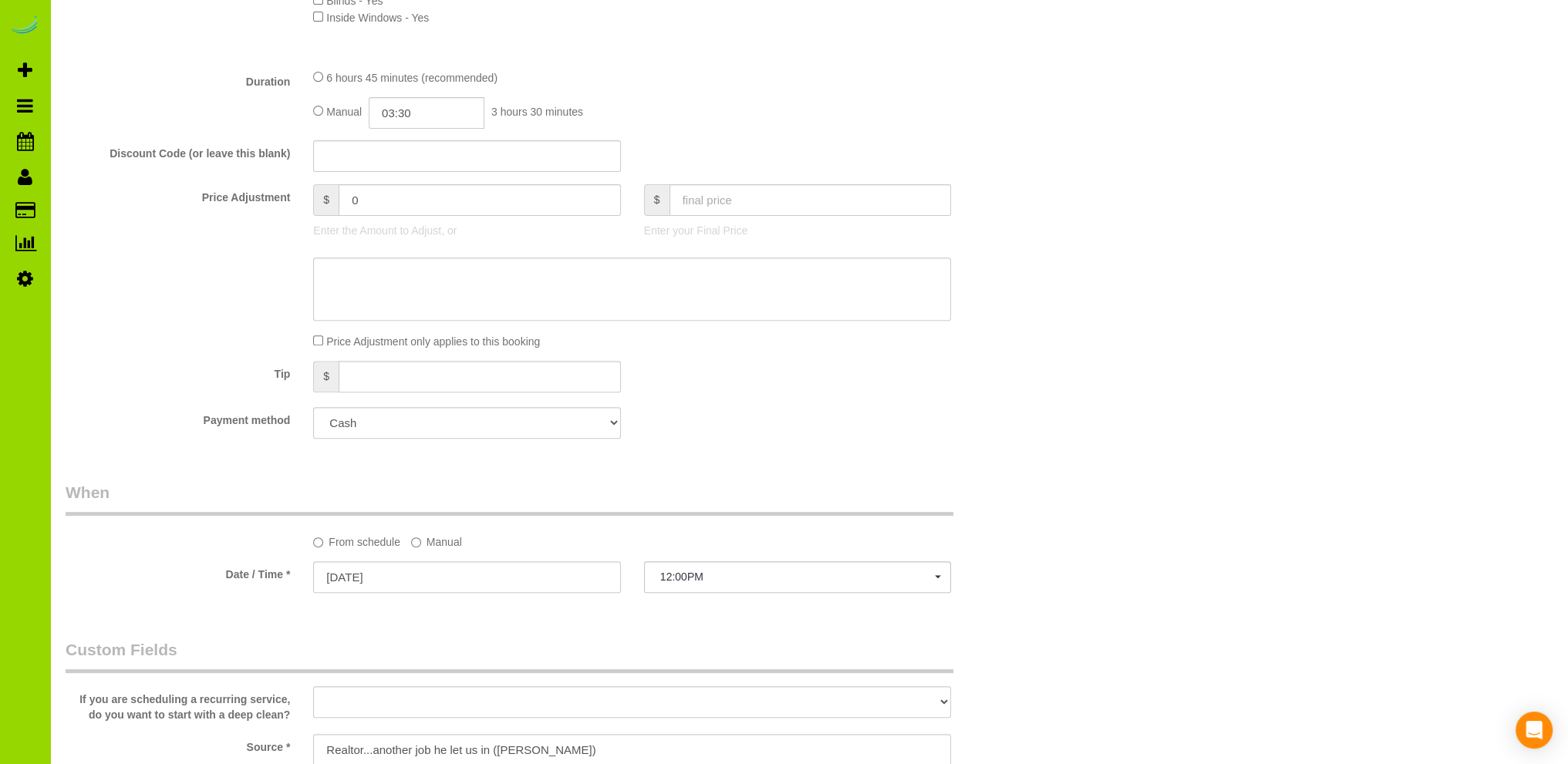
scroll to position [154, 0]
